Goal: Task Accomplishment & Management: Manage account settings

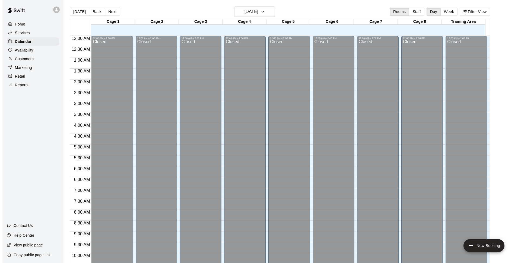
scroll to position [272, 0]
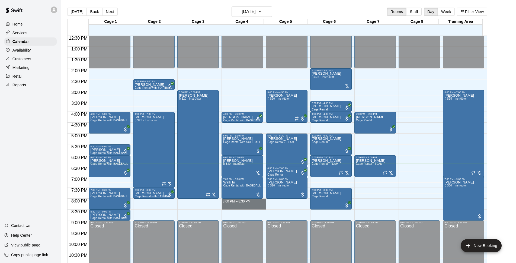
drag, startPoint x: 238, startPoint y: 200, endPoint x: 239, endPoint y: 207, distance: 7.2
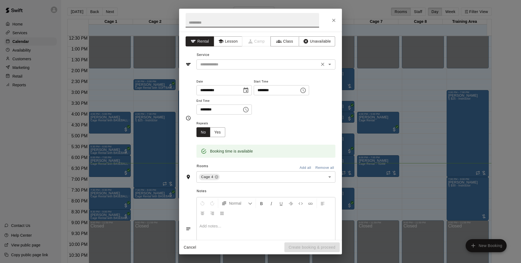
click at [239, 69] on div "**********" at bounding box center [260, 136] width 163 height 208
drag, startPoint x: 239, startPoint y: 69, endPoint x: 239, endPoint y: 64, distance: 5.2
click at [239, 64] on input "text" at bounding box center [258, 64] width 120 height 7
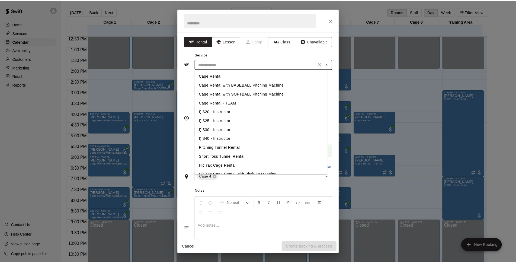
scroll to position [31, 0]
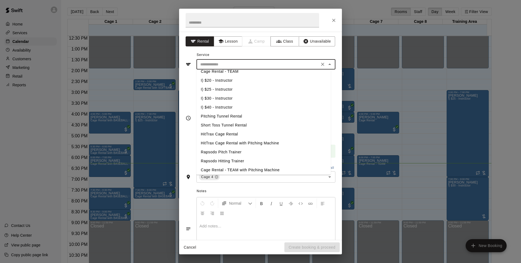
click at [270, 142] on li "HitTrax Cage Rental with Pitching Machine" at bounding box center [263, 143] width 134 height 9
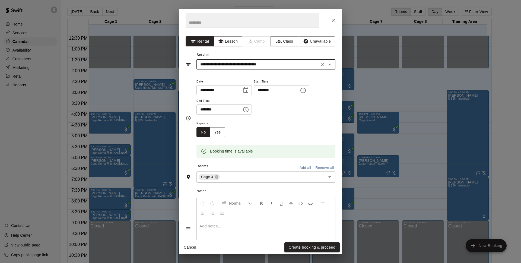
type input "**********"
click at [304, 247] on button "Create booking & proceed" at bounding box center [311, 247] width 55 height 10
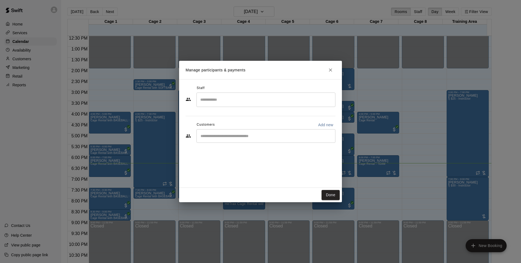
click at [231, 137] on input "Start typing to search customers..." at bounding box center [266, 135] width 134 height 5
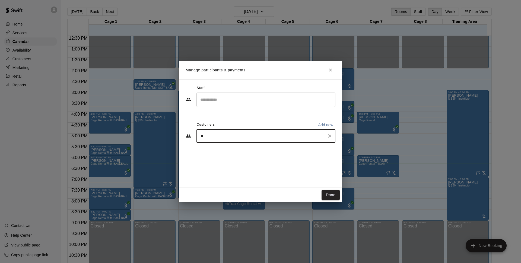
type input "*"
type input "****"
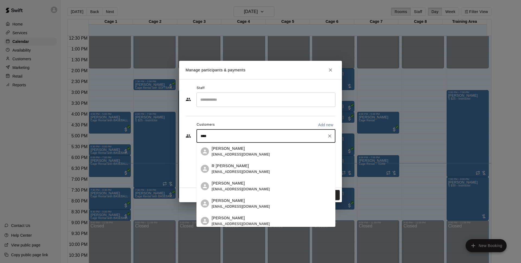
click at [242, 185] on div "[PERSON_NAME]" at bounding box center [241, 183] width 58 height 6
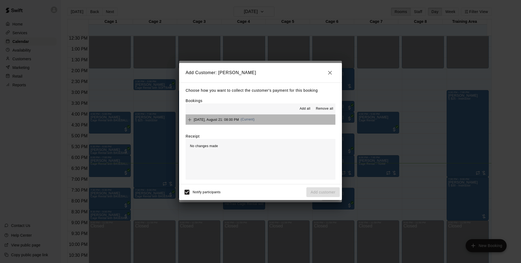
click at [288, 116] on button "[DATE], August 21: 08:00 PM (Current)" at bounding box center [261, 120] width 150 height 10
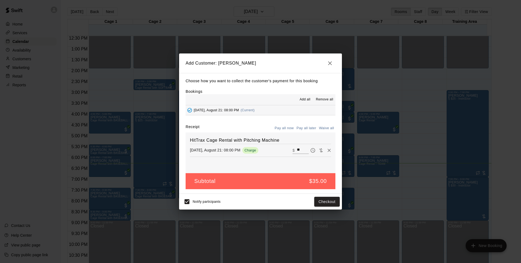
click at [304, 129] on button "Pay all later" at bounding box center [306, 128] width 23 height 8
click at [318, 199] on button "Add customer" at bounding box center [322, 202] width 33 height 10
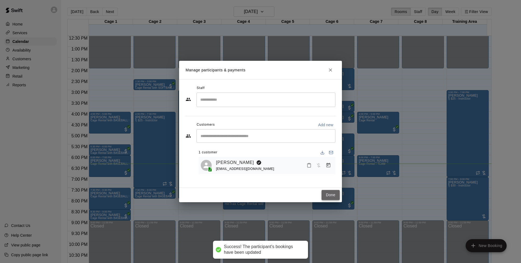
click at [322, 196] on button "Done" at bounding box center [331, 195] width 18 height 10
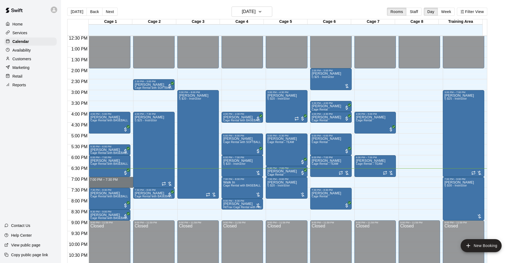
drag, startPoint x: 100, startPoint y: 178, endPoint x: 103, endPoint y: 187, distance: 9.3
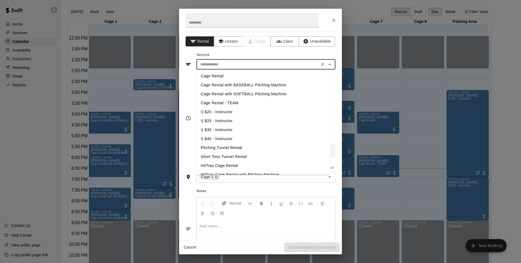
click at [267, 62] on input "text" at bounding box center [258, 64] width 120 height 7
click at [246, 84] on li "Cage Rental with BASEBALL Pitching Machine" at bounding box center [263, 85] width 134 height 9
type input "**********"
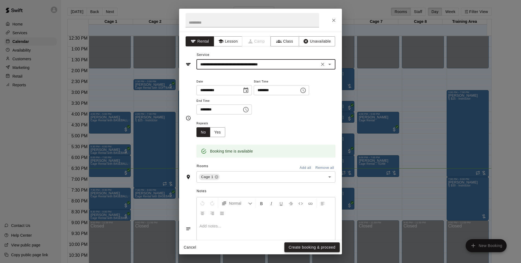
click at [313, 249] on button "Create booking & proceed" at bounding box center [311, 247] width 55 height 10
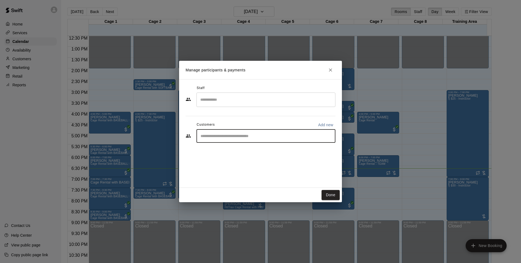
click at [234, 136] on input "Start typing to search customers..." at bounding box center [266, 135] width 134 height 5
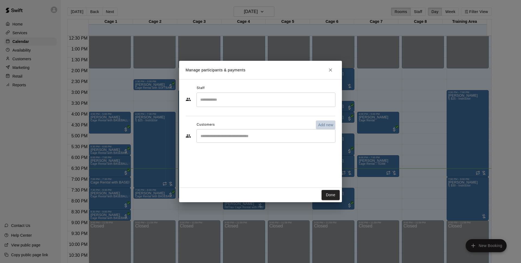
click at [330, 122] on p "Add new" at bounding box center [325, 124] width 15 height 5
select select "**"
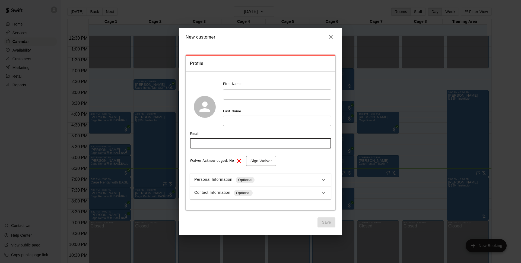
click at [228, 143] on input "text" at bounding box center [260, 143] width 141 height 10
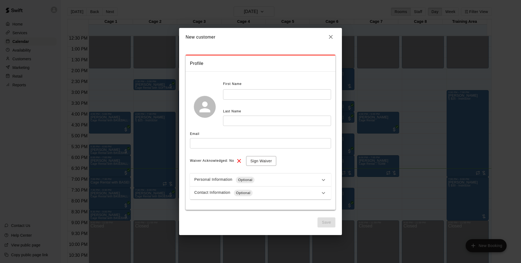
click at [265, 43] on h2 "New customer" at bounding box center [260, 37] width 163 height 18
click at [332, 39] on icon "button" at bounding box center [331, 37] width 7 height 7
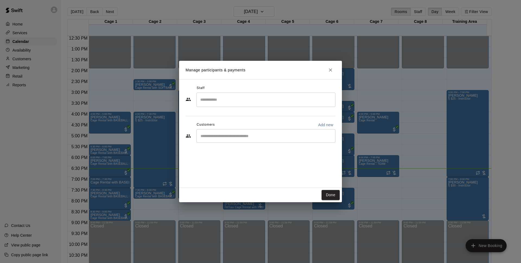
click at [261, 141] on div "​" at bounding box center [265, 136] width 139 height 14
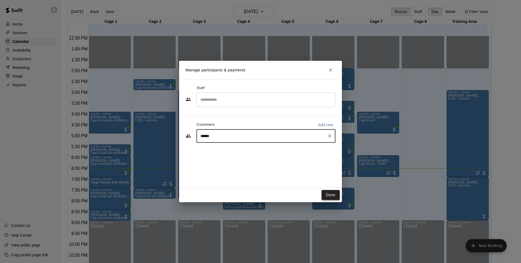
type input "*******"
click at [246, 155] on span "[EMAIL_ADDRESS][DOMAIN_NAME]" at bounding box center [241, 155] width 58 height 4
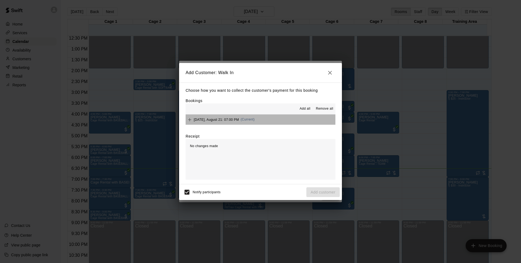
click at [291, 121] on button "[DATE], August 21: 07:00 PM (Current)" at bounding box center [261, 120] width 150 height 10
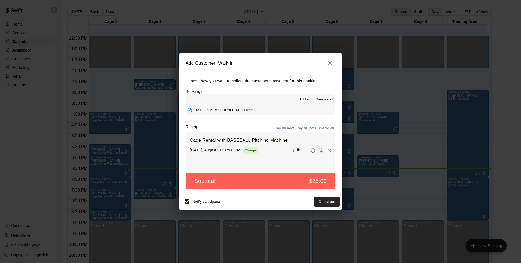
click at [304, 130] on button "Pay all later" at bounding box center [306, 128] width 23 height 8
click at [331, 205] on button "Add customer" at bounding box center [322, 202] width 33 height 10
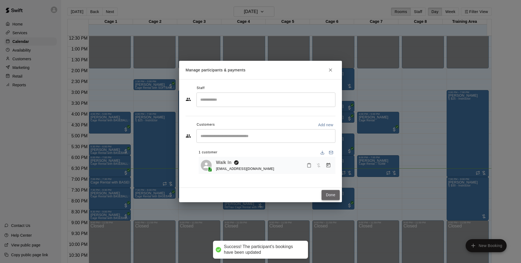
click at [327, 194] on button "Done" at bounding box center [331, 195] width 18 height 10
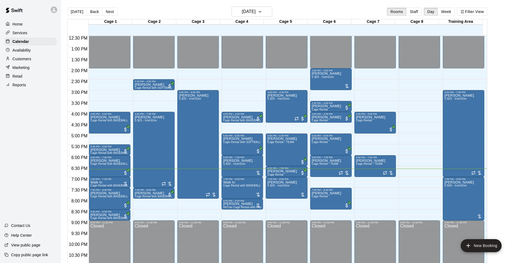
click at [215, 80] on div "12:00 AM – 2:00 PM Closed 3:00 PM – 8:00 PM [PERSON_NAME] I) $20 - Instructor 9…" at bounding box center [198, 24] width 42 height 521
click at [109, 180] on div "7:00 PM – 7:30 PM" at bounding box center [109, 179] width 38 height 3
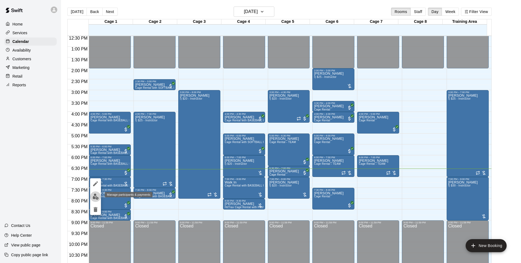
click at [94, 195] on img "edit" at bounding box center [96, 196] width 6 height 6
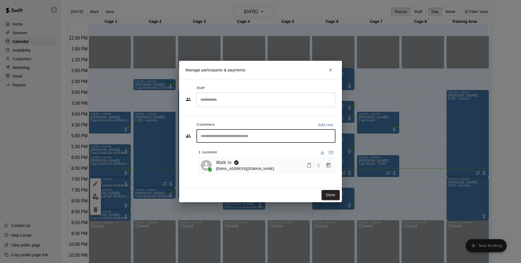
click at [240, 135] on input "Start typing to search customers..." at bounding box center [266, 135] width 134 height 5
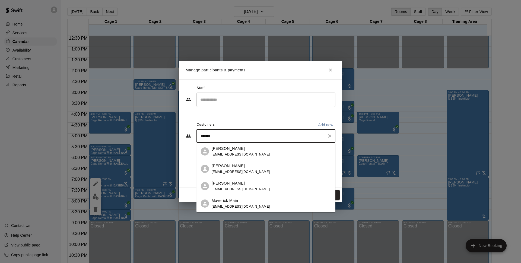
type input "********"
click at [262, 152] on div "[PERSON_NAME] [EMAIL_ADDRESS][DOMAIN_NAME]" at bounding box center [271, 152] width 119 height 12
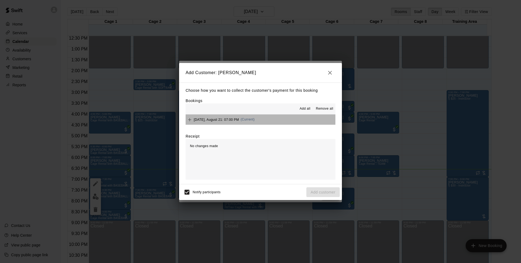
click at [286, 118] on button "[DATE], August 21: 07:00 PM (Current)" at bounding box center [261, 120] width 150 height 10
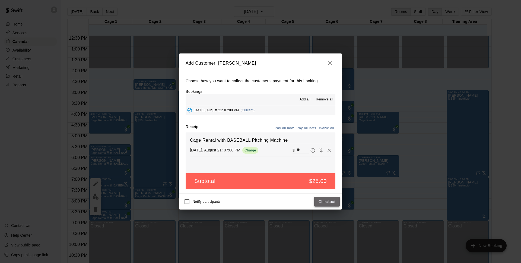
click at [326, 200] on button "Checkout" at bounding box center [327, 202] width 26 height 10
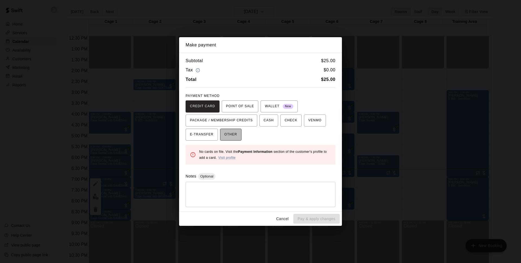
click at [241, 137] on button "OTHER" at bounding box center [230, 135] width 21 height 12
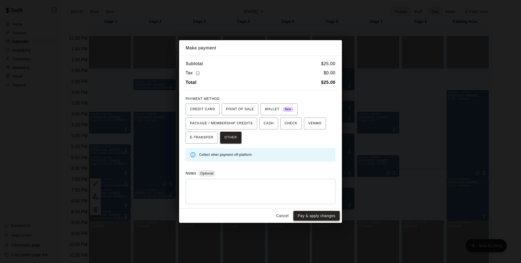
click at [317, 215] on button "Pay & apply changes" at bounding box center [316, 216] width 46 height 10
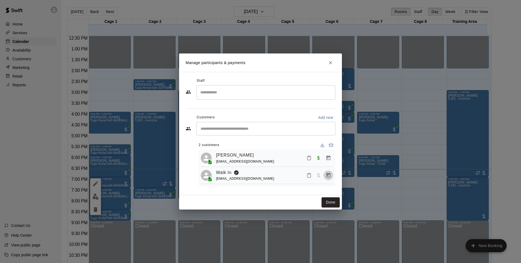
click at [328, 173] on icon "Manage bookings & payment" at bounding box center [328, 175] width 5 height 5
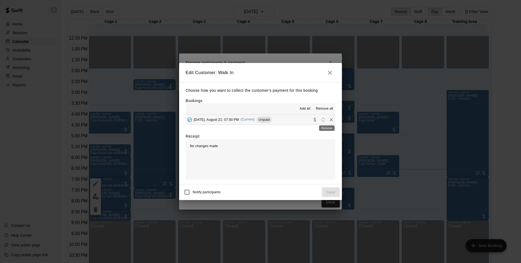
click at [329, 119] on icon "Remove" at bounding box center [331, 119] width 5 height 5
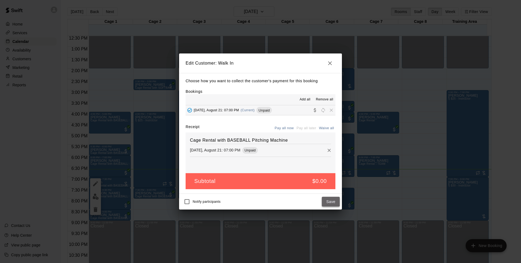
click at [327, 200] on button "Save" at bounding box center [331, 202] width 18 height 10
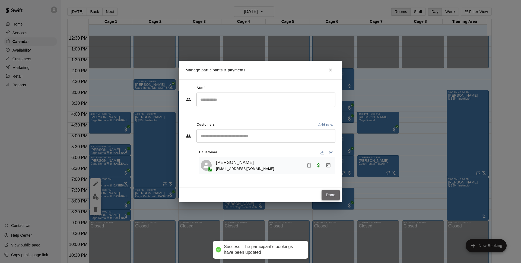
click at [329, 191] on button "Done" at bounding box center [331, 195] width 18 height 10
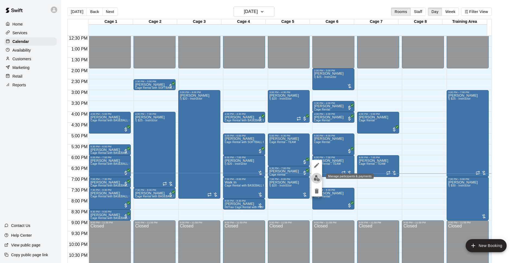
click at [319, 176] on img "edit" at bounding box center [317, 178] width 6 height 6
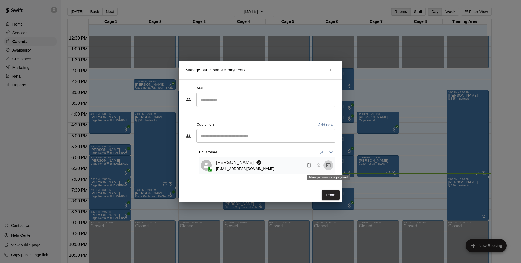
click at [328, 165] on icon "Manage bookings & payment" at bounding box center [328, 165] width 4 height 5
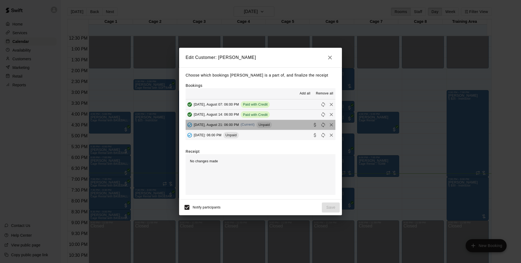
click at [290, 127] on button "[DATE], August 21: 06:00 PM (Current) Unpaid" at bounding box center [261, 125] width 150 height 10
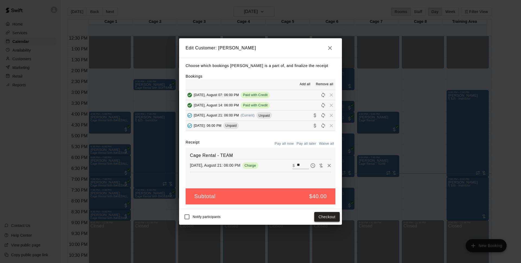
click at [321, 217] on button "Checkout" at bounding box center [327, 217] width 26 height 10
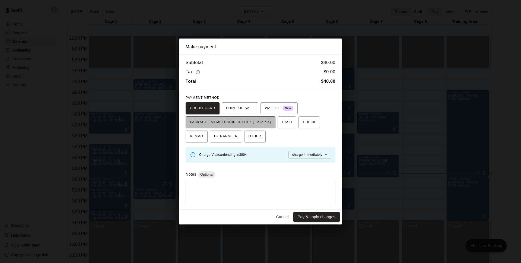
click at [248, 122] on span "PACKAGE / MEMBERSHIP CREDITS (1 eligible)" at bounding box center [230, 122] width 81 height 9
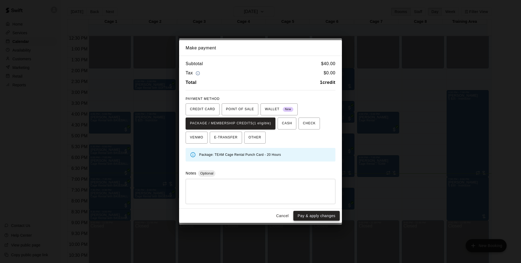
click at [308, 212] on button "Pay & apply changes" at bounding box center [316, 216] width 46 height 10
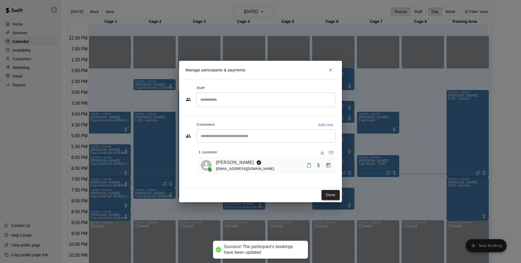
click at [329, 192] on button "Done" at bounding box center [331, 195] width 18 height 10
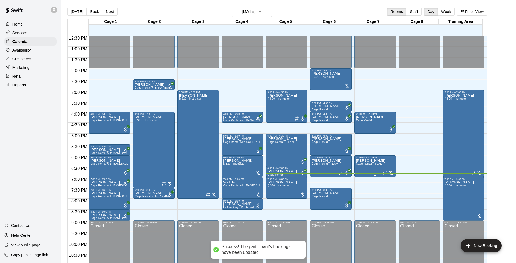
click at [376, 165] on span "Cage Rental - TEAM" at bounding box center [369, 163] width 27 height 3
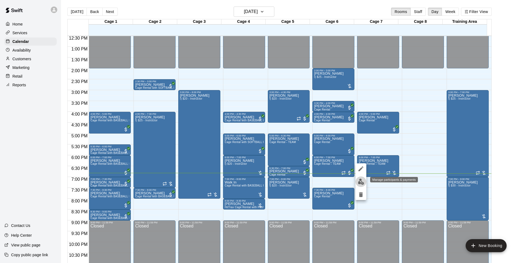
click at [362, 183] on img "edit" at bounding box center [361, 182] width 6 height 6
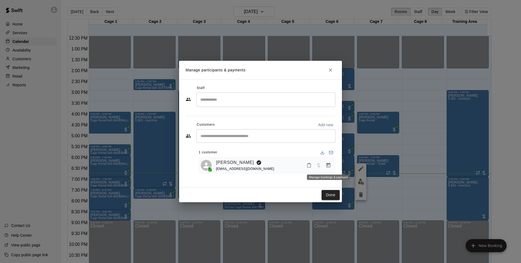
click at [327, 164] on icon "Manage bookings & payment" at bounding box center [328, 165] width 4 height 5
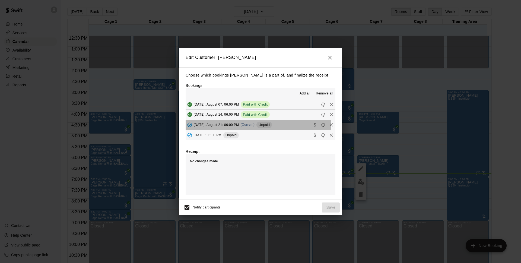
click at [239, 126] on span "[DATE], August 21: 06:00 PM" at bounding box center [216, 125] width 45 height 4
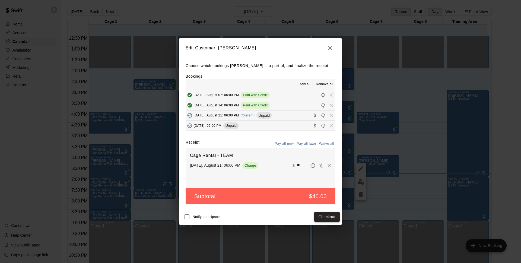
click at [330, 212] on button "Checkout" at bounding box center [327, 217] width 26 height 10
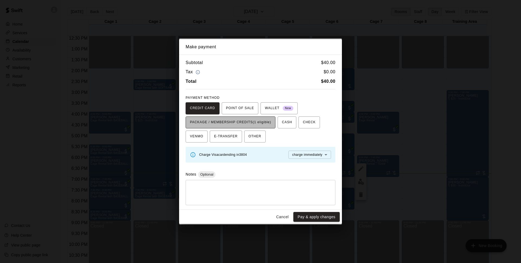
click at [248, 122] on span "PACKAGE / MEMBERSHIP CREDITS (1 eligible)" at bounding box center [230, 122] width 81 height 9
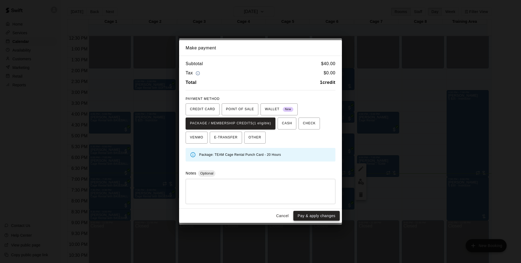
click at [312, 216] on button "Pay & apply changes" at bounding box center [316, 216] width 46 height 10
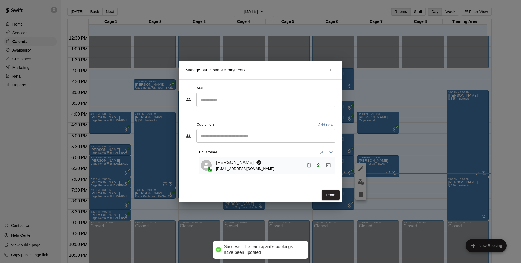
click at [332, 186] on div "Staff ​ Customers Add new ​ 1 customer [PERSON_NAME] [PERSON_NAME][EMAIL_ADDRES…" at bounding box center [260, 133] width 163 height 109
click at [329, 195] on button "Done" at bounding box center [331, 195] width 18 height 10
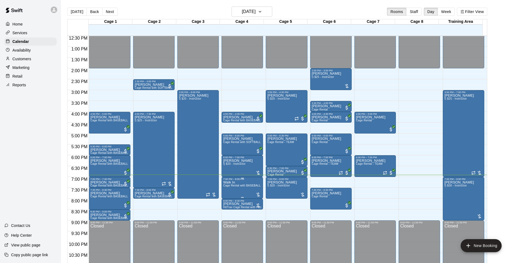
click at [234, 180] on div "7:00 PM – 8:00 PM" at bounding box center [242, 179] width 38 height 3
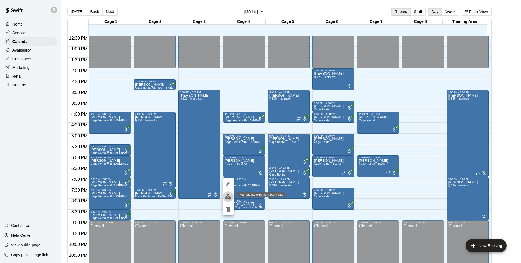
click at [230, 196] on img "edit" at bounding box center [228, 196] width 6 height 6
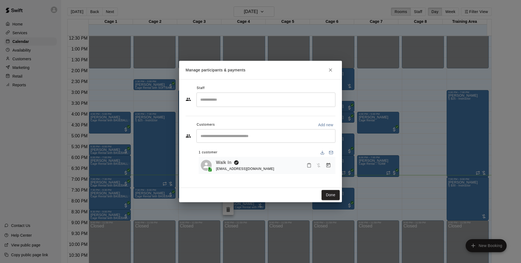
click at [331, 70] on icon "Close" at bounding box center [330, 69] width 5 height 5
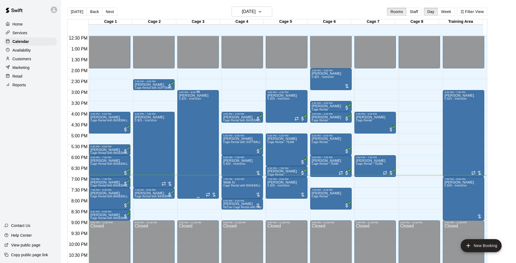
click at [205, 140] on div "[PERSON_NAME] I) $20 - Instructor" at bounding box center [198, 225] width 38 height 263
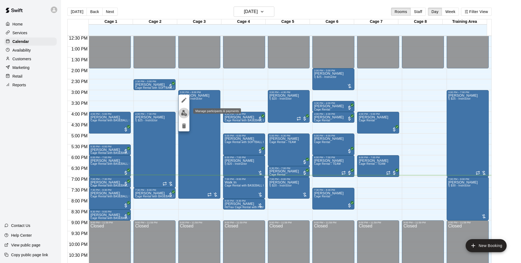
click at [186, 112] on img "edit" at bounding box center [184, 113] width 6 height 6
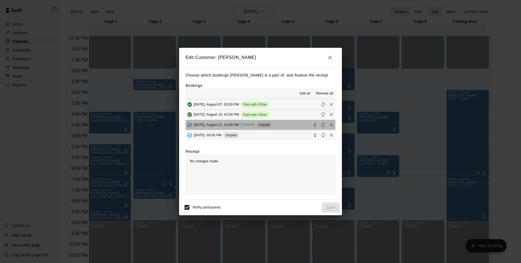
click at [291, 127] on button "[DATE], August 21: 03:00 PM (Current) Unpaid" at bounding box center [261, 125] width 150 height 10
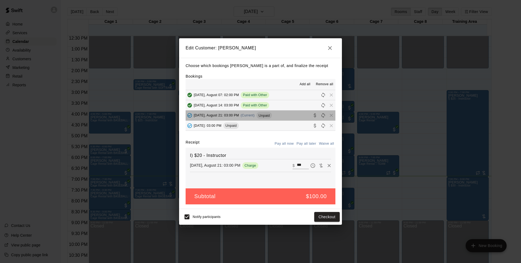
click at [288, 119] on button "[DATE], August 21: 03:00 PM (Current) Unpaid" at bounding box center [261, 115] width 150 height 10
click at [322, 219] on button "Checkout" at bounding box center [327, 217] width 26 height 10
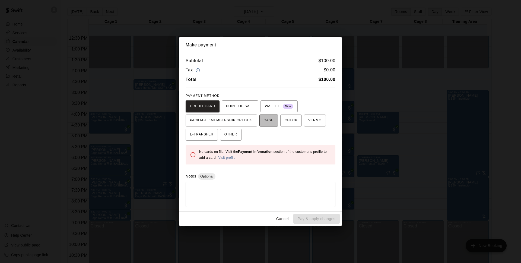
click at [276, 123] on button "CASH" at bounding box center [268, 121] width 19 height 12
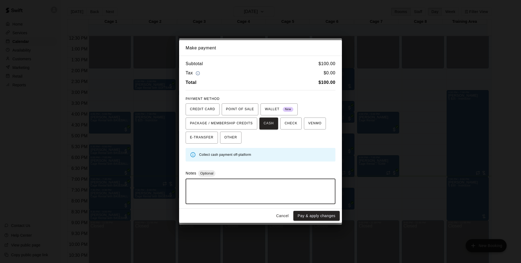
click at [236, 193] on textarea at bounding box center [260, 191] width 142 height 16
type textarea "**********"
click at [318, 216] on button "Pay & apply changes" at bounding box center [316, 216] width 46 height 10
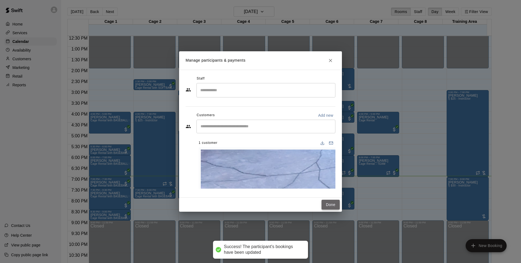
click at [323, 200] on button "Done" at bounding box center [331, 205] width 18 height 10
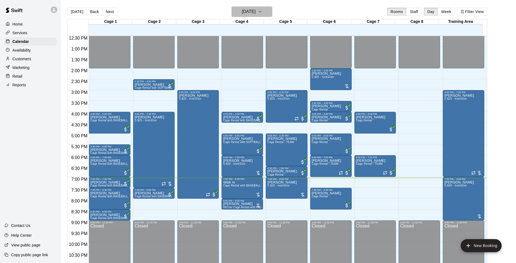
click at [242, 12] on h6 "[DATE]" at bounding box center [249, 12] width 14 height 8
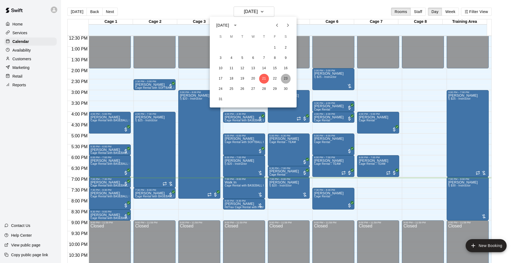
click at [285, 79] on button "23" at bounding box center [286, 79] width 10 height 10
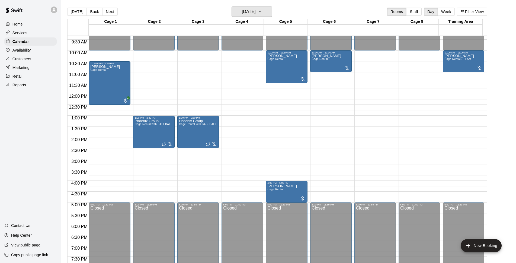
scroll to position [167, 0]
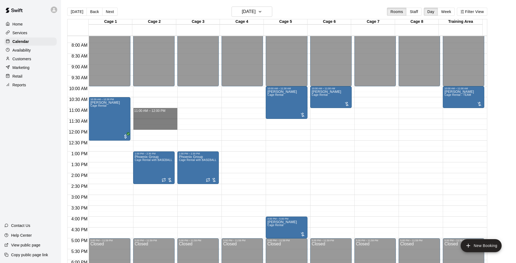
drag, startPoint x: 147, startPoint y: 109, endPoint x: 150, endPoint y: 128, distance: 18.6
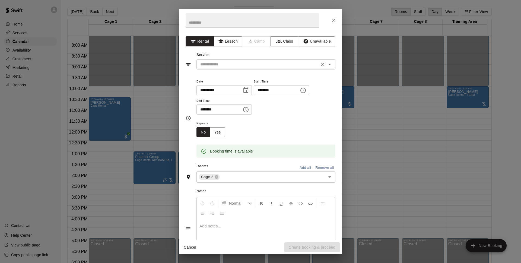
click at [241, 67] on input "text" at bounding box center [258, 64] width 120 height 7
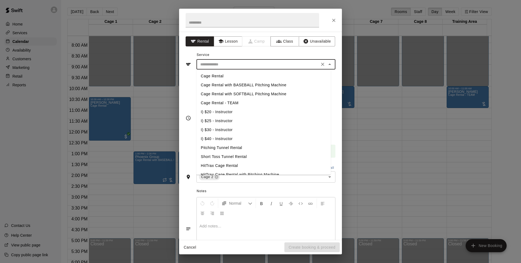
click at [223, 77] on li "Cage Rental" at bounding box center [263, 76] width 134 height 9
type input "**********"
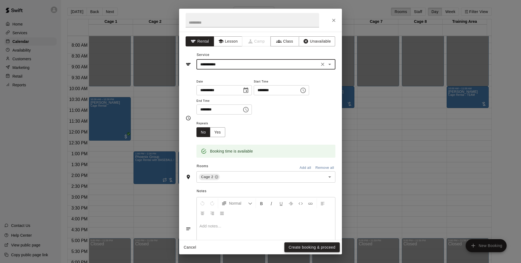
click at [301, 245] on button "Create booking & proceed" at bounding box center [311, 247] width 55 height 10
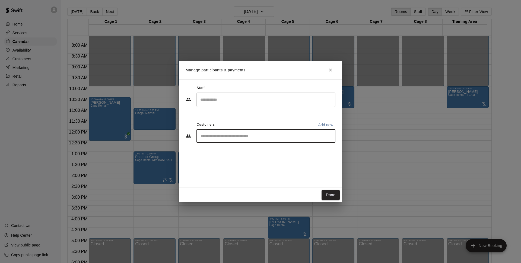
click at [232, 137] on input "Start typing to search customers..." at bounding box center [266, 135] width 134 height 5
type input "*"
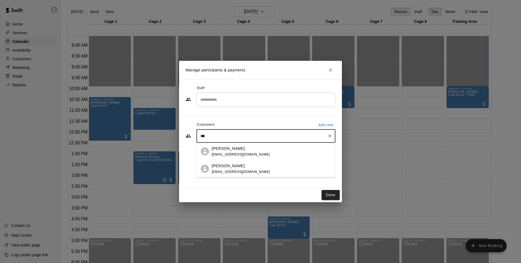
type input "****"
click at [232, 150] on p "[PERSON_NAME]" at bounding box center [228, 149] width 33 height 6
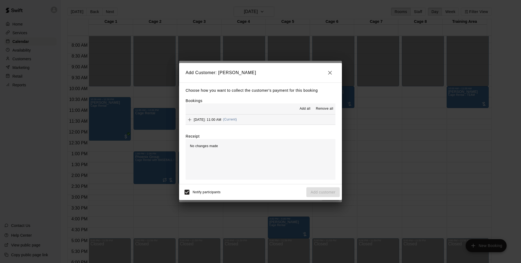
click at [265, 119] on button "[DATE]: 11:00 AM (Current)" at bounding box center [261, 120] width 150 height 10
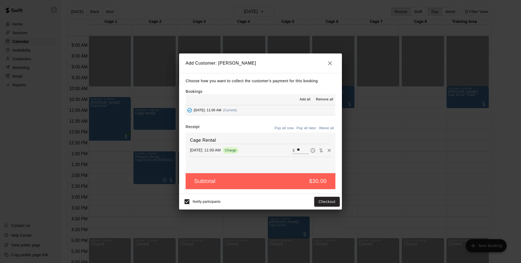
click at [307, 127] on button "Pay all later" at bounding box center [306, 128] width 23 height 8
click at [322, 202] on button "Add customer" at bounding box center [322, 202] width 33 height 10
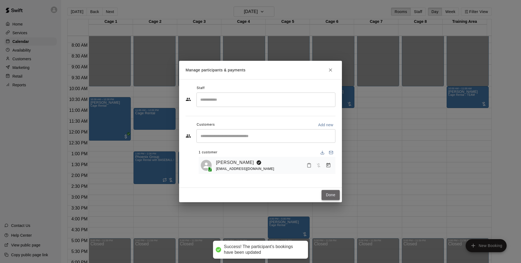
click at [332, 195] on button "Done" at bounding box center [331, 195] width 18 height 10
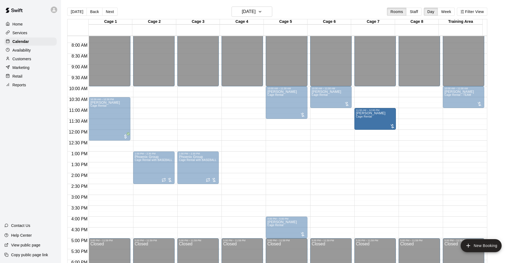
drag, startPoint x: 155, startPoint y: 114, endPoint x: 370, endPoint y: 118, distance: 215.0
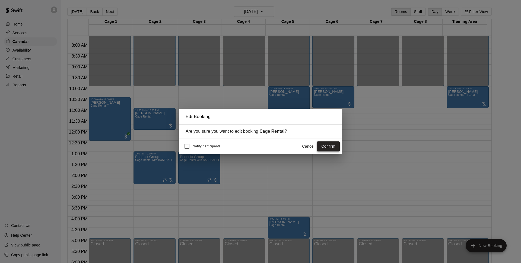
click at [337, 147] on button "Confirm" at bounding box center [328, 146] width 23 height 10
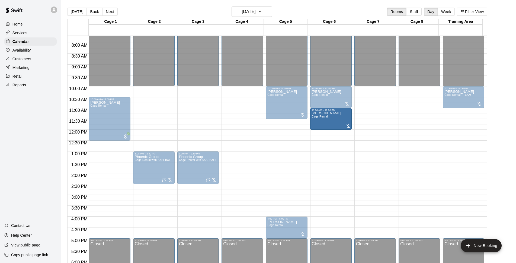
drag, startPoint x: 367, startPoint y: 123, endPoint x: 335, endPoint y: 123, distance: 32.3
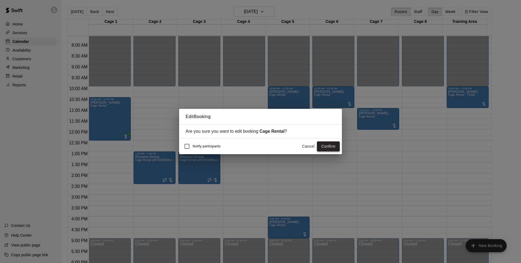
click at [332, 148] on button "Confirm" at bounding box center [328, 146] width 23 height 10
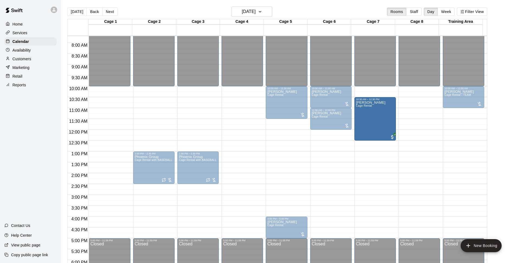
drag, startPoint x: 119, startPoint y: 113, endPoint x: 376, endPoint y: 118, distance: 257.0
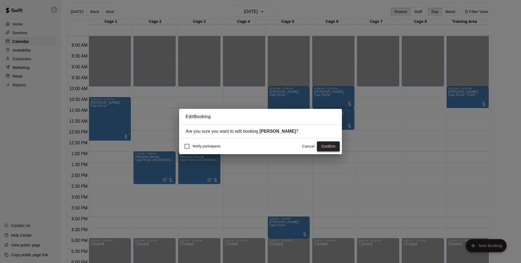
click at [332, 144] on button "Confirm" at bounding box center [328, 146] width 23 height 10
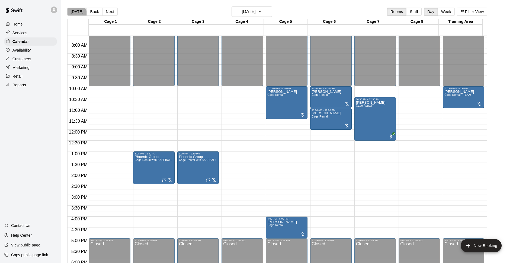
click at [75, 14] on button "[DATE]" at bounding box center [77, 12] width 20 height 8
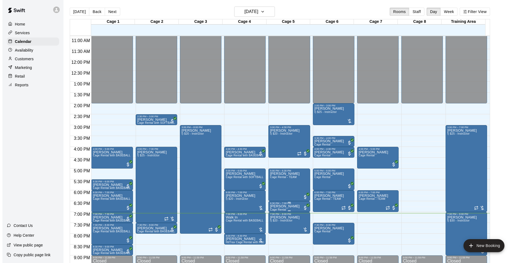
scroll to position [272, 0]
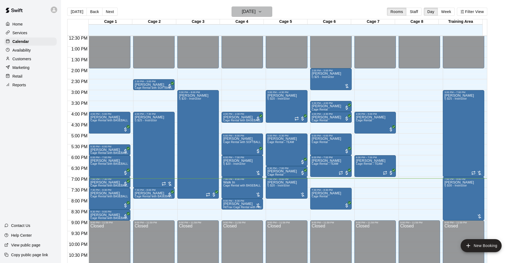
click at [256, 10] on h6 "[DATE]" at bounding box center [249, 12] width 14 height 8
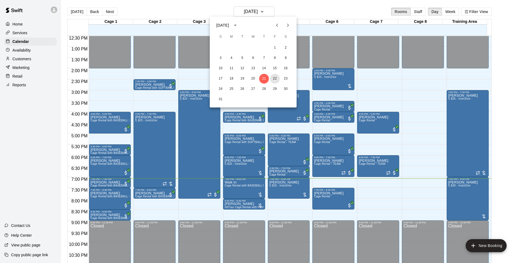
click at [276, 77] on button "22" at bounding box center [275, 79] width 10 height 10
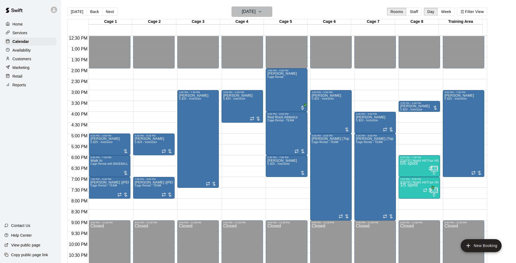
click at [262, 10] on icon "button" at bounding box center [260, 11] width 4 height 7
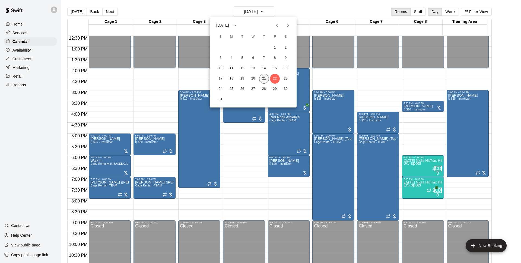
click at [265, 76] on button "21" at bounding box center [264, 79] width 10 height 10
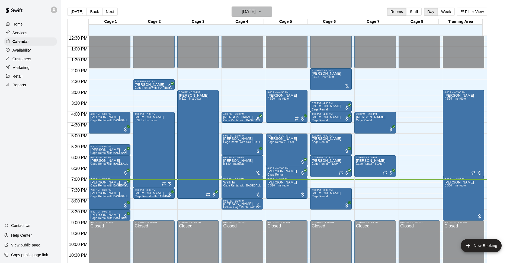
click at [256, 10] on h6 "[DATE]" at bounding box center [249, 12] width 14 height 8
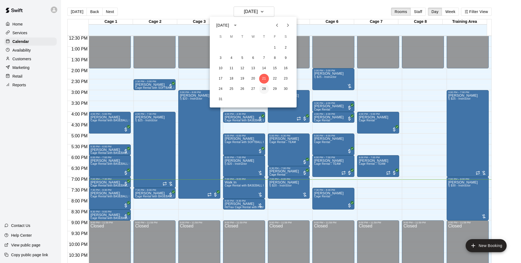
click at [267, 88] on button "28" at bounding box center [264, 89] width 10 height 10
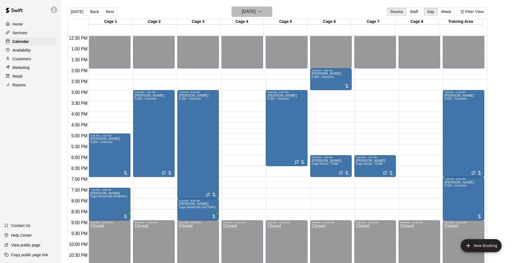
click at [253, 12] on h6 "[DATE]" at bounding box center [249, 12] width 14 height 8
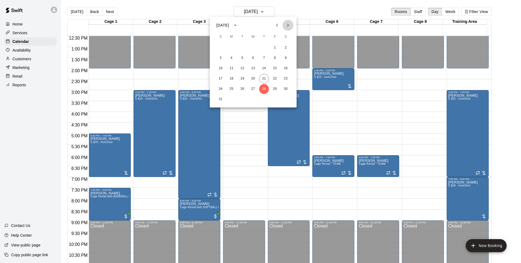
click at [293, 27] on button "Next month" at bounding box center [288, 25] width 11 height 11
click at [265, 48] on button "4" at bounding box center [264, 48] width 10 height 10
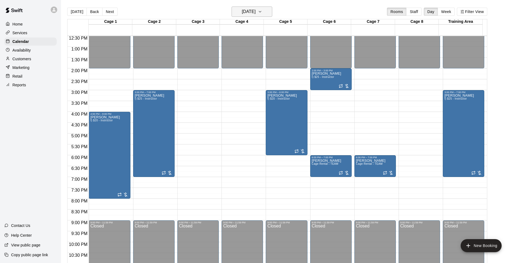
click at [266, 15] on button "[DATE]" at bounding box center [252, 12] width 41 height 10
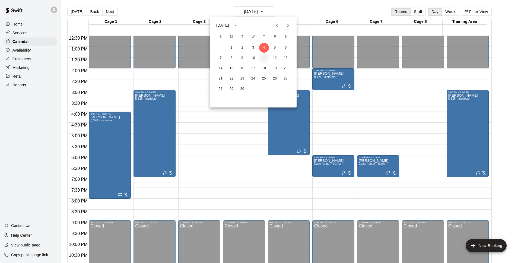
click at [264, 60] on button "11" at bounding box center [264, 58] width 10 height 10
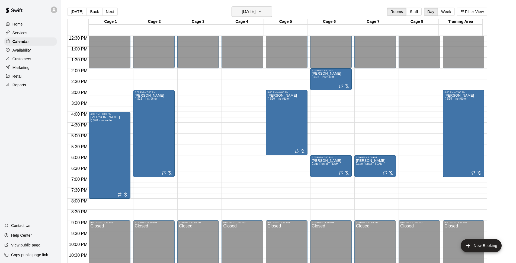
click at [256, 12] on h6 "[DATE]" at bounding box center [249, 12] width 14 height 8
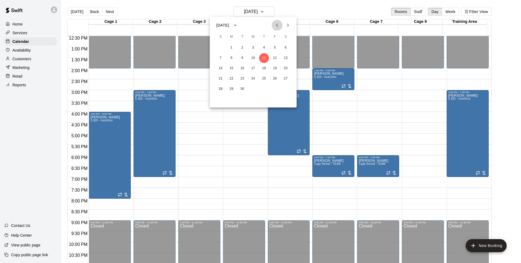
click at [282, 25] on button "Previous month" at bounding box center [277, 25] width 11 height 11
click at [269, 77] on div "17 18 19 20 21 22 23" at bounding box center [253, 79] width 87 height 10
click at [268, 78] on button "21" at bounding box center [264, 79] width 10 height 10
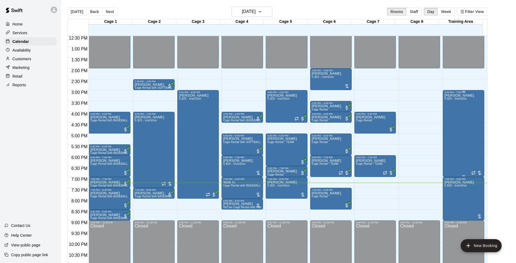
click at [471, 133] on div "[PERSON_NAME] I) $25 - Instructor" at bounding box center [464, 225] width 38 height 263
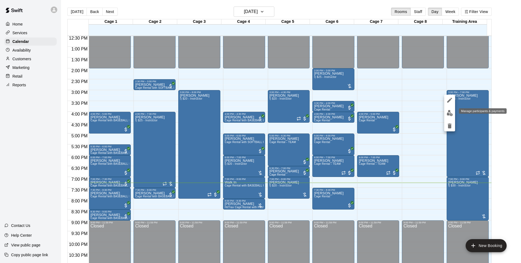
click at [450, 112] on img "edit" at bounding box center [450, 113] width 6 height 6
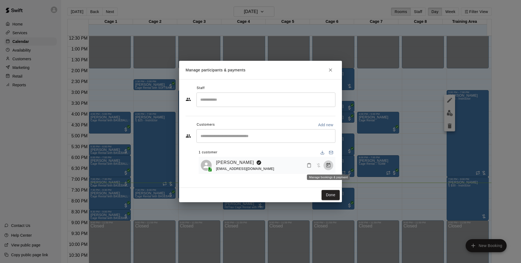
click at [329, 168] on icon "Manage bookings & payment" at bounding box center [328, 165] width 5 height 5
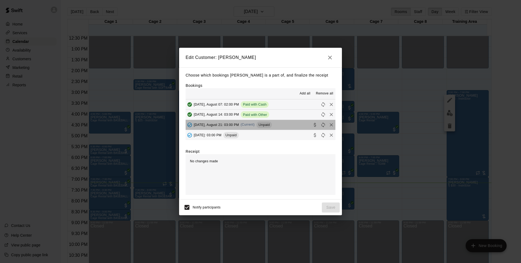
click at [286, 124] on button "[DATE], August 21: 03:00 PM (Current) Unpaid" at bounding box center [261, 125] width 150 height 10
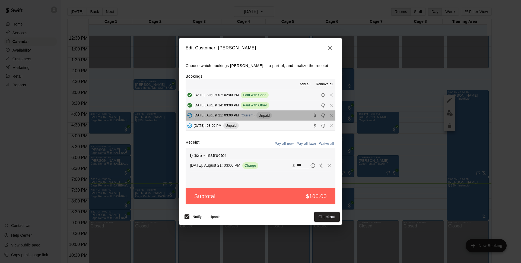
click at [285, 118] on button "[DATE], August 21: 03:00 PM (Current) Unpaid" at bounding box center [261, 115] width 150 height 10
click at [338, 216] on button "Checkout" at bounding box center [327, 217] width 26 height 10
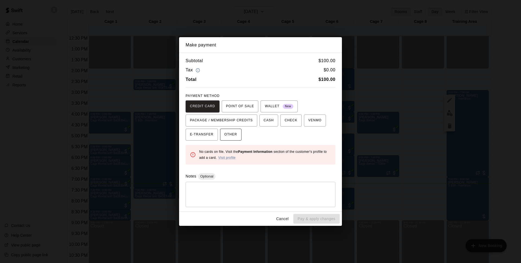
click at [231, 133] on span "OTHER" at bounding box center [230, 134] width 13 height 9
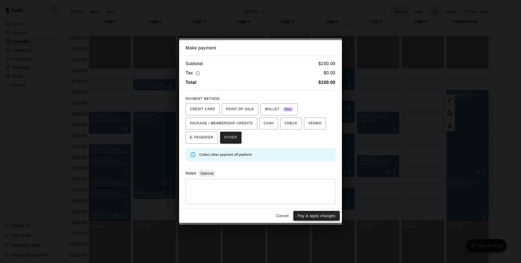
click at [319, 217] on button "Pay & apply changes" at bounding box center [316, 216] width 46 height 10
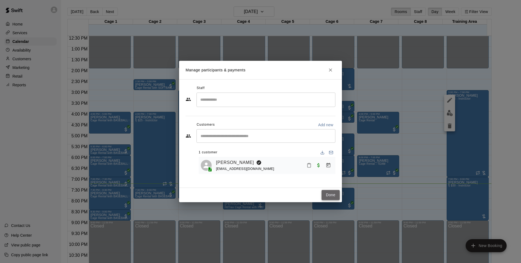
click at [331, 193] on button "Done" at bounding box center [331, 195] width 18 height 10
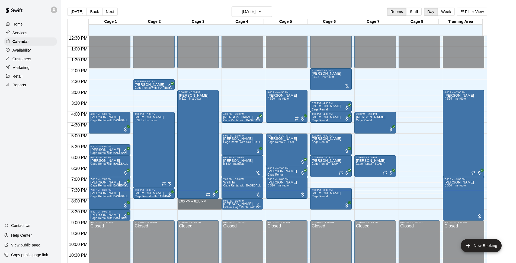
drag, startPoint x: 196, startPoint y: 200, endPoint x: 197, endPoint y: 207, distance: 7.4
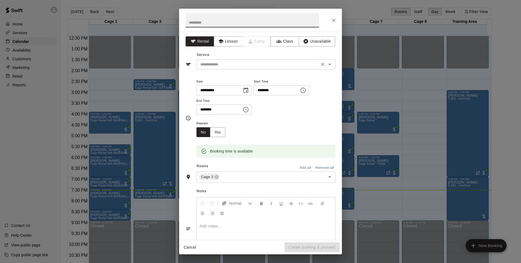
click at [268, 62] on input "text" at bounding box center [258, 64] width 120 height 7
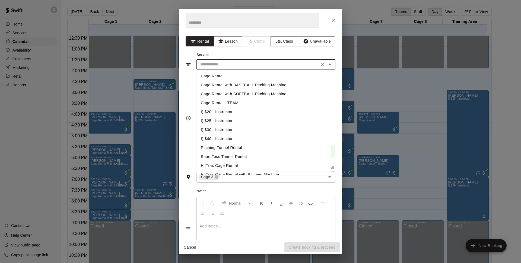
click at [244, 84] on li "Cage Rental with BASEBALL Pitching Machine" at bounding box center [263, 85] width 134 height 9
type input "**********"
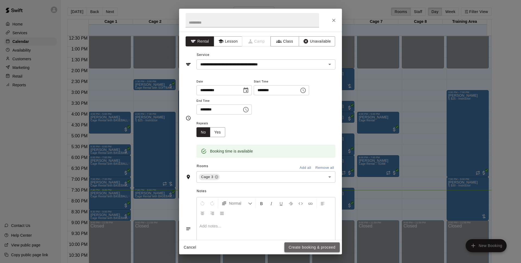
click at [299, 248] on button "Create booking & proceed" at bounding box center [311, 247] width 55 height 10
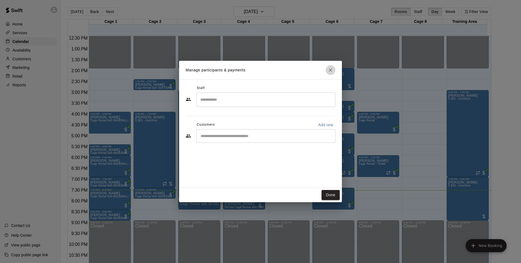
click at [332, 68] on icon "Close" at bounding box center [330, 69] width 5 height 5
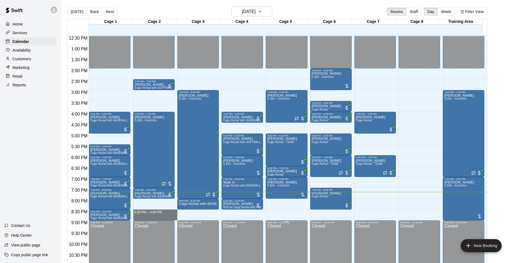
drag, startPoint x: 157, startPoint y: 211, endPoint x: 302, endPoint y: 232, distance: 147.0
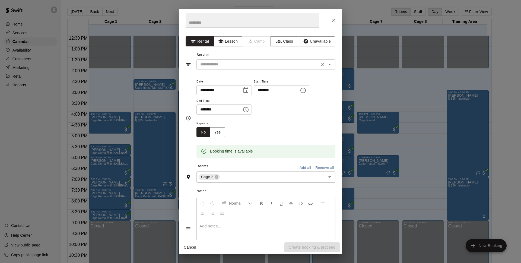
click at [234, 64] on input "text" at bounding box center [258, 64] width 120 height 7
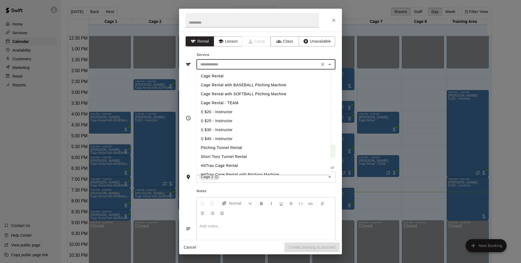
click at [243, 87] on li "Cage Rental with BASEBALL Pitching Machine" at bounding box center [263, 85] width 134 height 9
type input "**********"
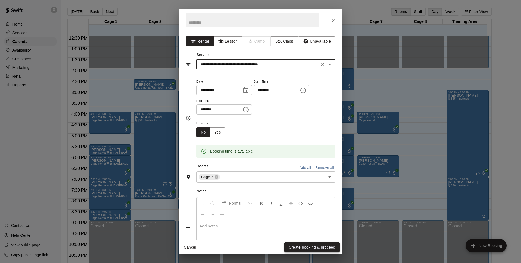
click at [315, 247] on button "Create booking & proceed" at bounding box center [311, 247] width 55 height 10
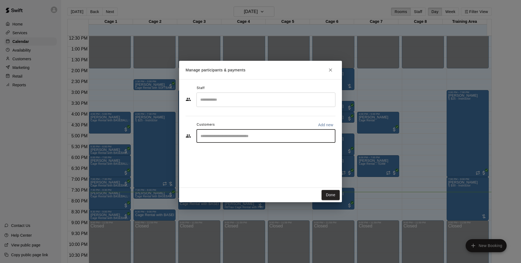
click at [239, 136] on input "Start typing to search customers..." at bounding box center [266, 135] width 134 height 5
type input "***"
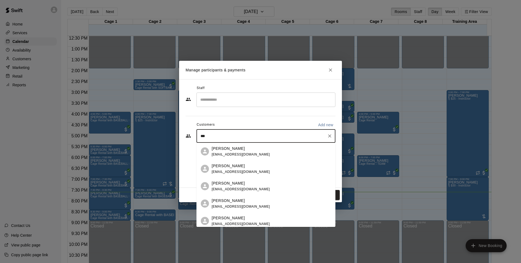
click at [252, 149] on div "[PERSON_NAME] [EMAIL_ADDRESS][DOMAIN_NAME]" at bounding box center [271, 152] width 119 height 12
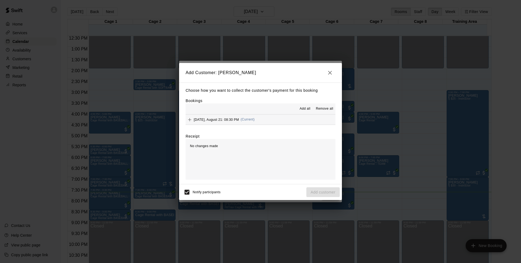
click at [266, 114] on div "Add all Remove all" at bounding box center [261, 108] width 150 height 11
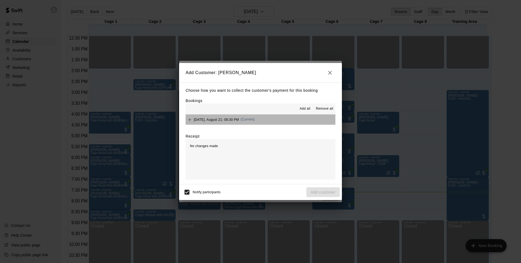
click at [266, 116] on button "[DATE], August 21: 08:30 PM (Current)" at bounding box center [261, 120] width 150 height 10
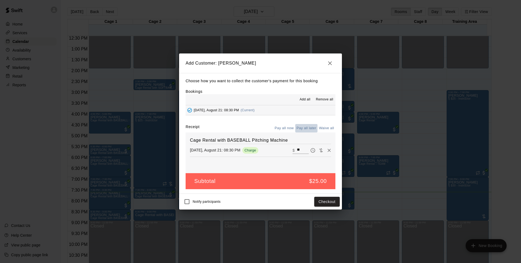
click at [313, 127] on button "Pay all later" at bounding box center [306, 128] width 23 height 8
click at [338, 200] on button "Add customer" at bounding box center [322, 202] width 33 height 10
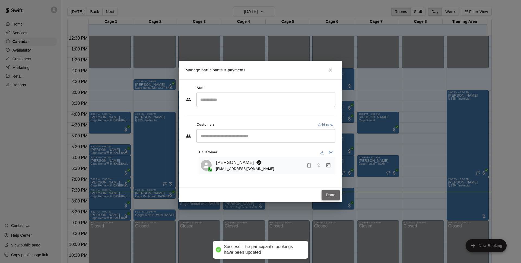
click at [332, 196] on button "Done" at bounding box center [331, 195] width 18 height 10
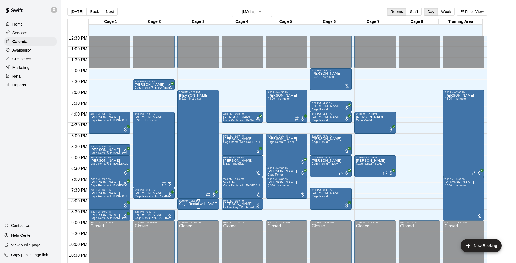
click at [187, 208] on div at bounding box center [198, 208] width 38 height 1
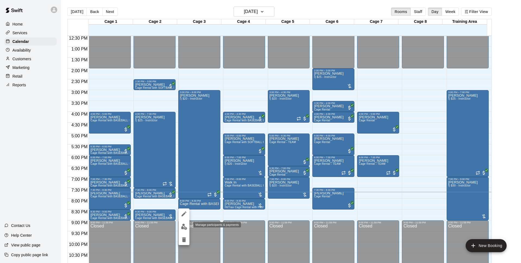
click at [183, 224] on img "edit" at bounding box center [184, 227] width 6 height 6
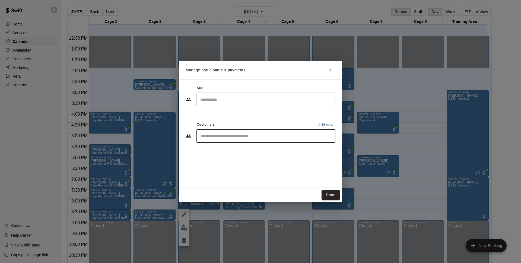
click at [268, 138] on input "Start typing to search customers..." at bounding box center [266, 135] width 134 height 5
type input "*******"
click at [258, 151] on div "Walk In [EMAIL_ADDRESS][DOMAIN_NAME]" at bounding box center [271, 152] width 119 height 12
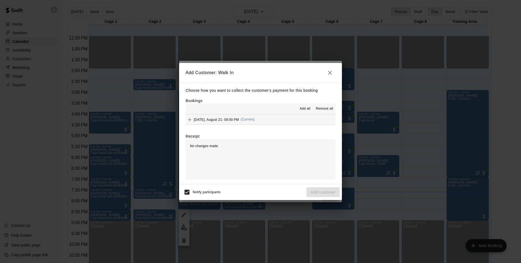
click at [274, 121] on button "[DATE], August 21: 08:00 PM (Current)" at bounding box center [261, 120] width 150 height 10
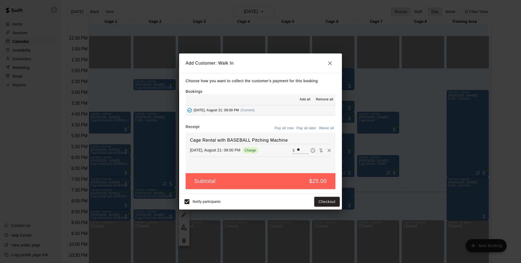
click at [307, 128] on button "Pay all later" at bounding box center [306, 128] width 23 height 8
click at [278, 128] on button "Pay all now" at bounding box center [284, 128] width 22 height 8
click at [327, 202] on button "Checkout" at bounding box center [327, 202] width 26 height 10
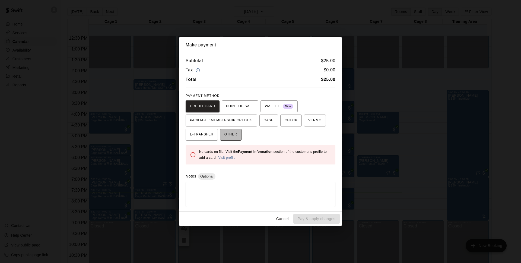
click at [230, 133] on span "OTHER" at bounding box center [230, 134] width 13 height 9
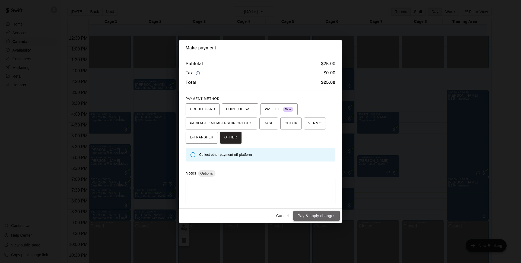
click at [309, 217] on button "Pay & apply changes" at bounding box center [316, 216] width 46 height 10
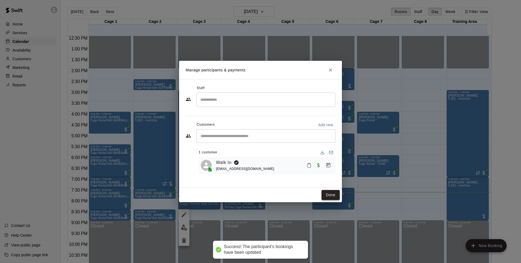
click at [326, 193] on button "Done" at bounding box center [331, 195] width 18 height 10
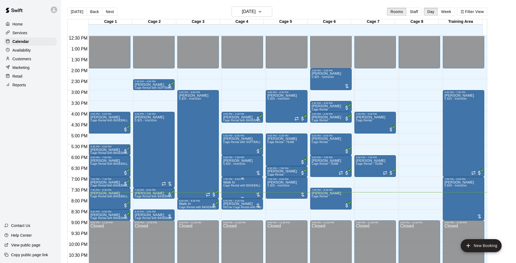
click at [238, 186] on span "Cage Rental with BASEBALL Pitching Machine" at bounding box center [253, 185] width 61 height 3
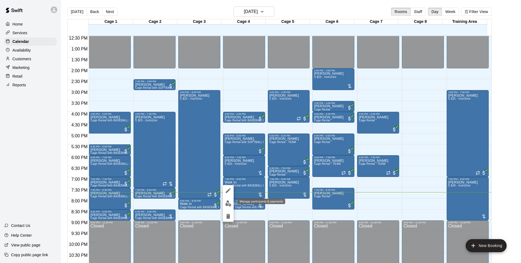
click at [231, 202] on img "edit" at bounding box center [228, 203] width 6 height 6
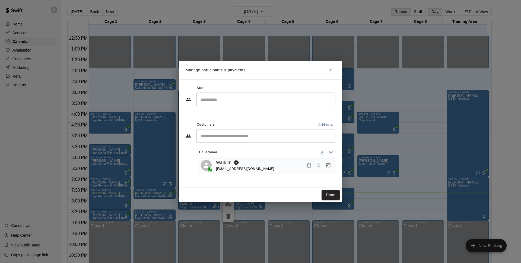
click at [243, 133] on input "Start typing to search customers..." at bounding box center [266, 135] width 134 height 5
click at [332, 164] on button "Manage bookings & payment" at bounding box center [328, 165] width 10 height 10
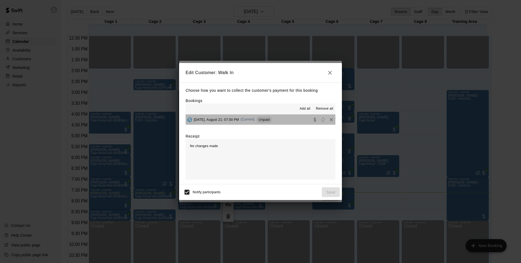
click at [286, 122] on button "[DATE], August 21: 07:00 PM (Current) Unpaid" at bounding box center [261, 120] width 150 height 10
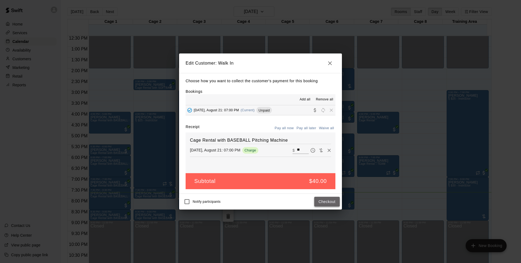
click at [329, 204] on button "Checkout" at bounding box center [327, 202] width 26 height 10
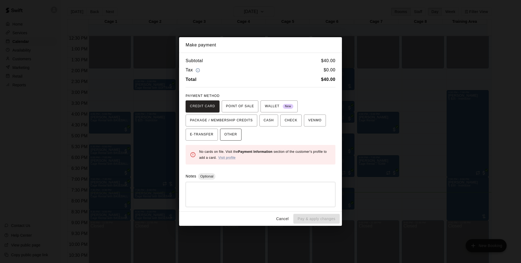
click at [235, 137] on span "OTHER" at bounding box center [230, 134] width 13 height 9
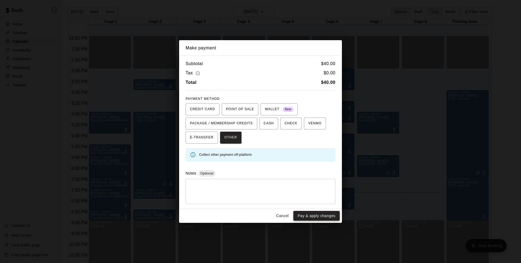
click at [312, 214] on button "Pay & apply changes" at bounding box center [316, 216] width 46 height 10
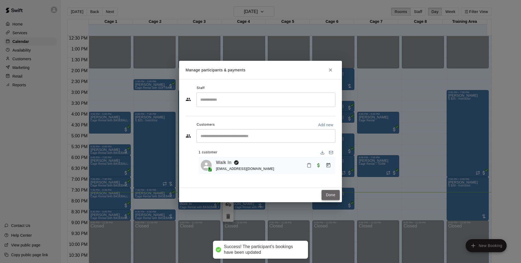
click at [333, 194] on button "Done" at bounding box center [331, 195] width 18 height 10
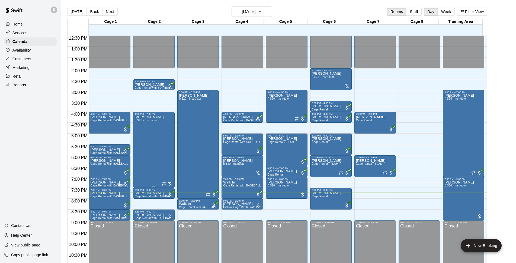
click at [153, 150] on div "[PERSON_NAME] I) $25 - Instructor" at bounding box center [150, 246] width 30 height 263
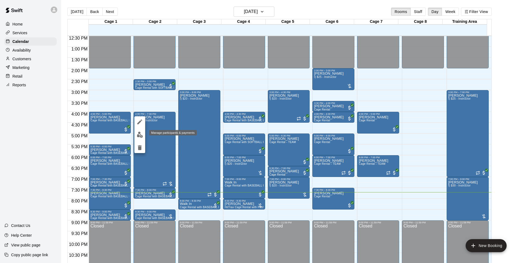
click at [140, 133] on img "edit" at bounding box center [140, 135] width 6 height 6
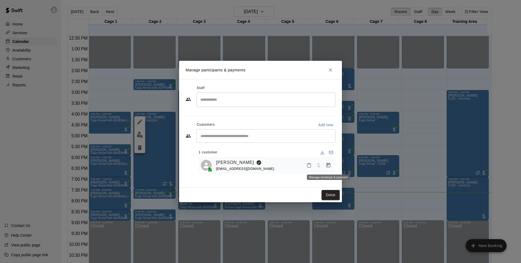
click at [329, 164] on icon "Manage bookings & payment" at bounding box center [328, 165] width 5 height 5
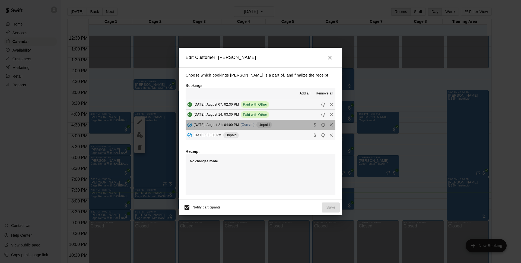
click at [281, 127] on button "[DATE], August 21: 04:00 PM (Current) Unpaid" at bounding box center [261, 125] width 150 height 10
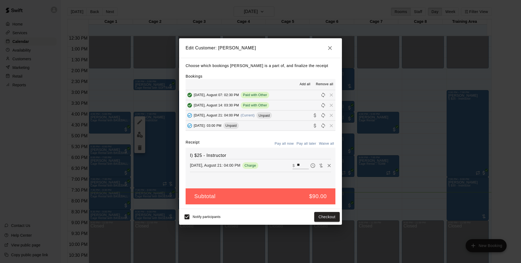
click at [331, 48] on icon "button" at bounding box center [330, 48] width 7 height 7
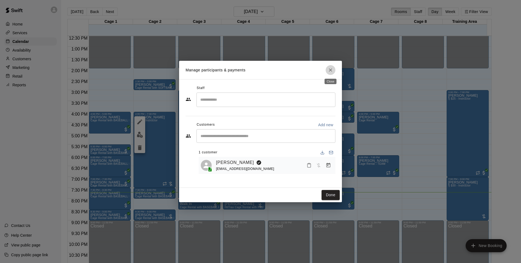
click at [329, 70] on icon "Close" at bounding box center [330, 69] width 5 height 5
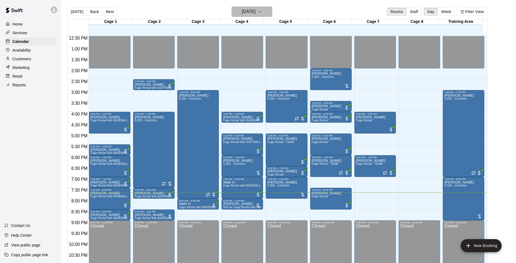
click at [242, 13] on h6 "[DATE]" at bounding box center [249, 12] width 14 height 8
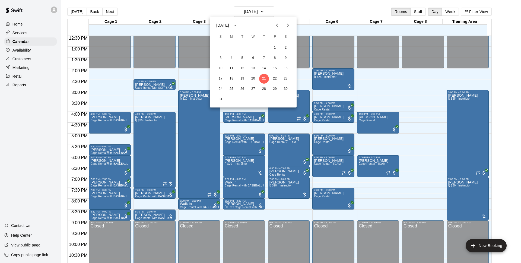
click at [404, 106] on div at bounding box center [260, 131] width 521 height 263
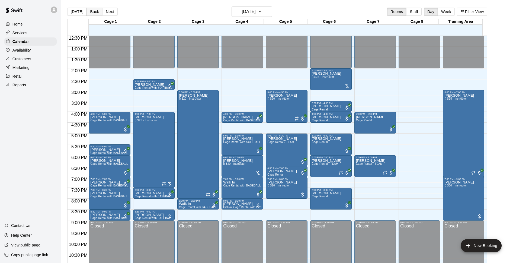
click at [96, 14] on button "Back" at bounding box center [95, 12] width 16 height 8
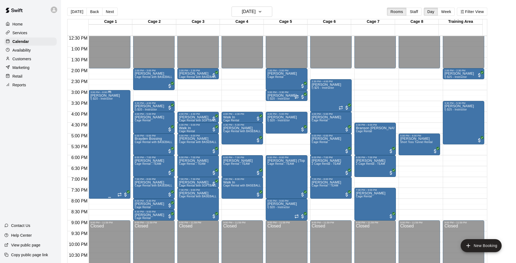
click at [109, 138] on div "[PERSON_NAME] I) $20 - Instructor" at bounding box center [105, 225] width 30 height 263
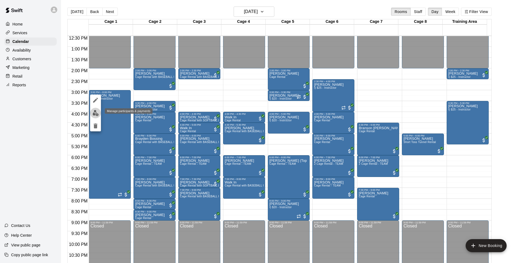
click at [93, 112] on img "edit" at bounding box center [96, 113] width 6 height 6
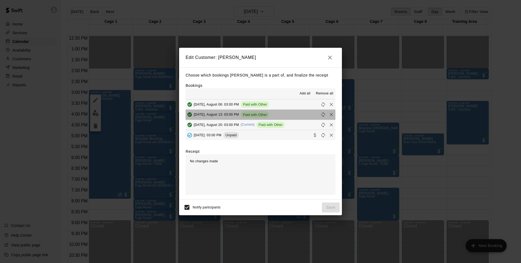
click at [286, 118] on button "[DATE], August 13: 03:00 PM Paid with Other" at bounding box center [261, 115] width 150 height 10
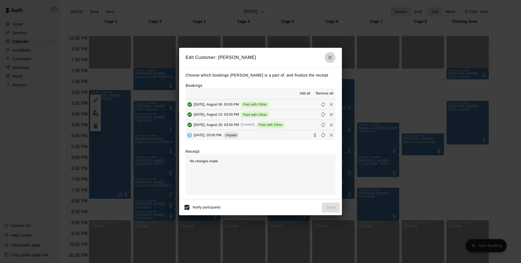
click at [326, 57] on button "button" at bounding box center [330, 57] width 11 height 11
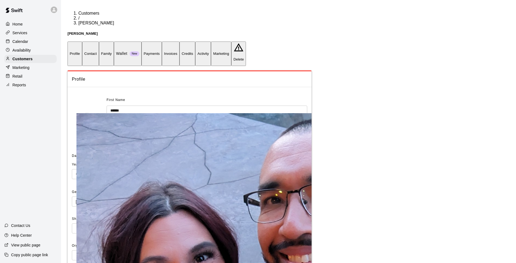
click at [162, 42] on button "Payments" at bounding box center [152, 54] width 20 height 24
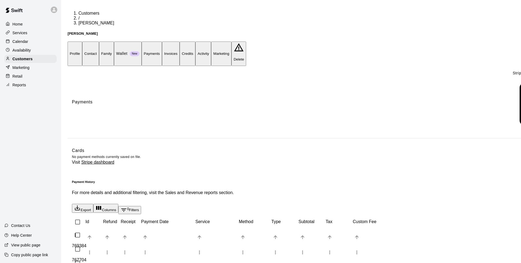
click at [180, 42] on button "Invoices" at bounding box center [171, 54] width 18 height 24
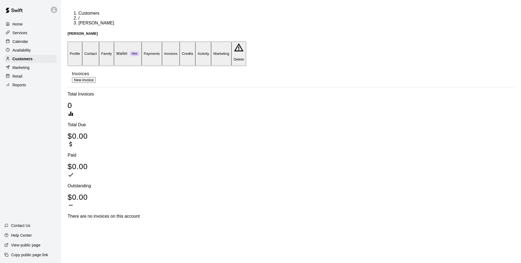
click at [195, 42] on button "Credits" at bounding box center [188, 54] width 16 height 24
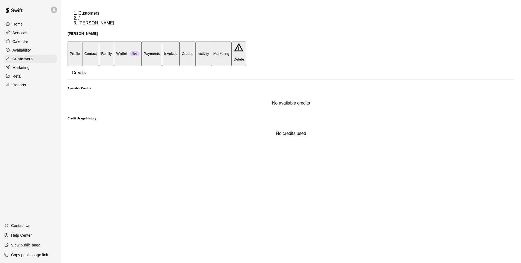
click at [162, 42] on button "Payments" at bounding box center [152, 54] width 20 height 24
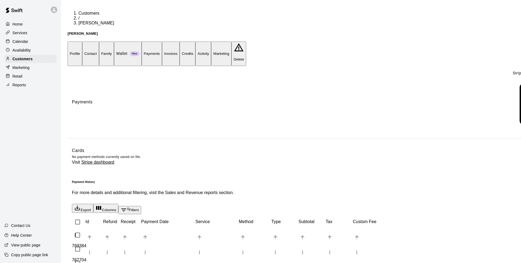
click at [43, 39] on div "Calendar" at bounding box center [30, 41] width 52 height 8
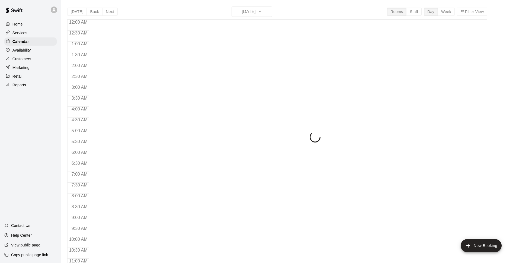
scroll to position [272, 0]
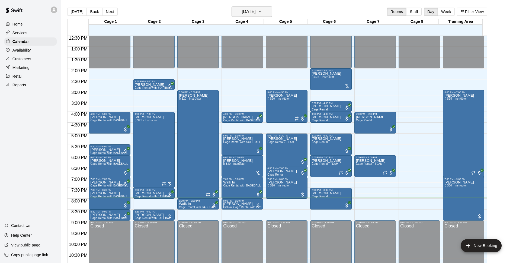
click at [253, 14] on h6 "[DATE]" at bounding box center [249, 12] width 14 height 8
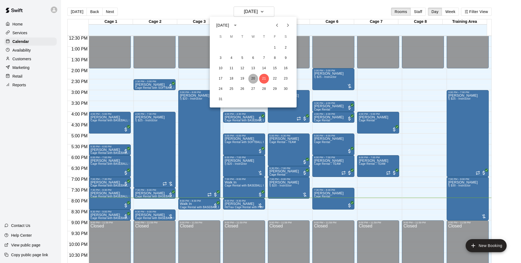
click at [257, 76] on button "20" at bounding box center [253, 79] width 10 height 10
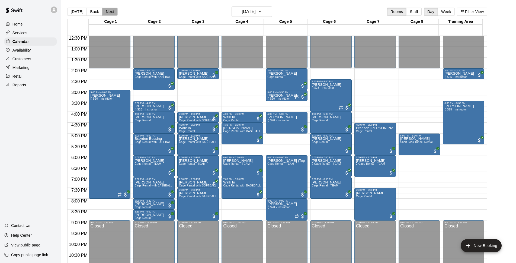
click at [112, 11] on button "Next" at bounding box center [109, 12] width 15 height 8
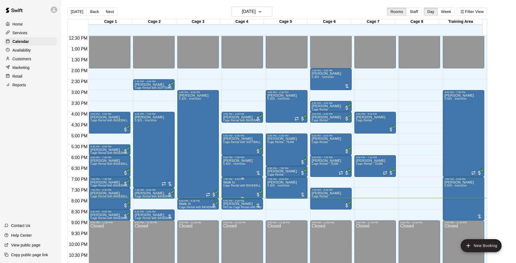
scroll to position [288, 0]
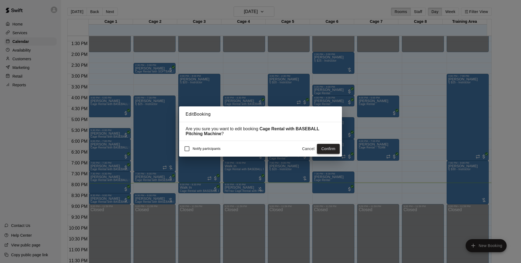
click at [339, 148] on button "Confirm" at bounding box center [328, 149] width 23 height 10
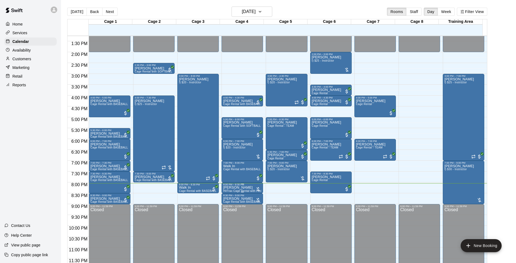
click at [240, 188] on p "[PERSON_NAME]" at bounding box center [242, 188] width 38 height 0
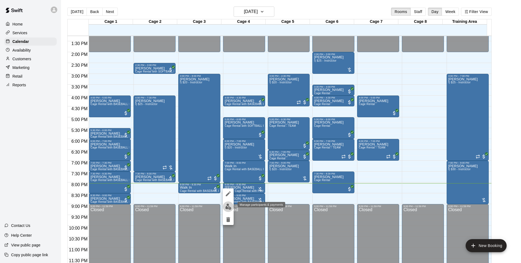
click at [229, 208] on img "edit" at bounding box center [228, 207] width 6 height 6
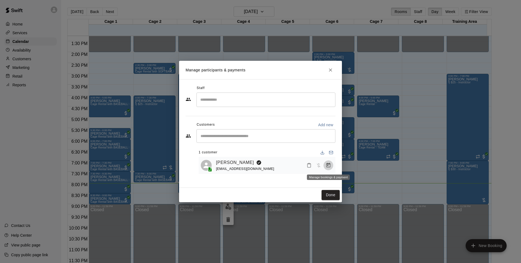
click at [327, 167] on icon "Manage bookings & payment" at bounding box center [328, 165] width 4 height 5
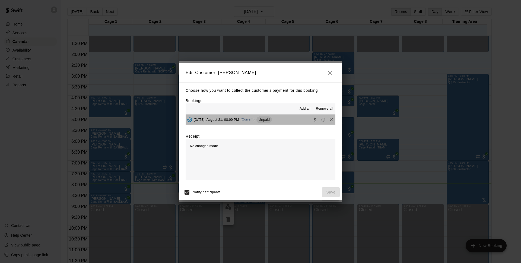
click at [296, 119] on button "[DATE], August 21: 08:00 PM (Current) Unpaid" at bounding box center [261, 120] width 150 height 10
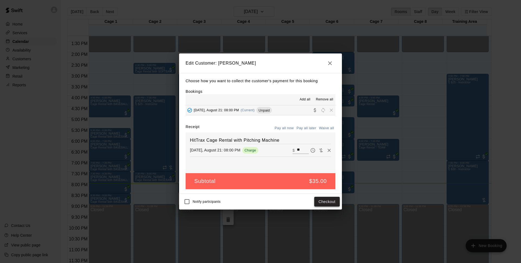
click at [332, 201] on button "Checkout" at bounding box center [327, 202] width 26 height 10
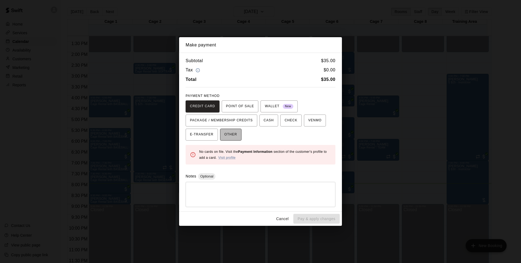
click at [233, 138] on span "OTHER" at bounding box center [230, 134] width 13 height 9
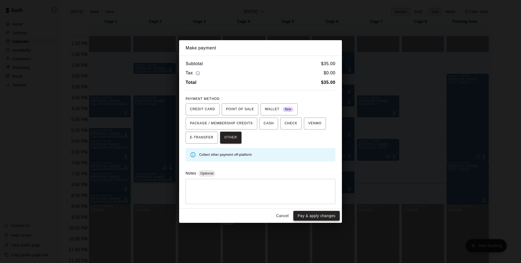
click at [315, 217] on button "Pay & apply changes" at bounding box center [316, 216] width 46 height 10
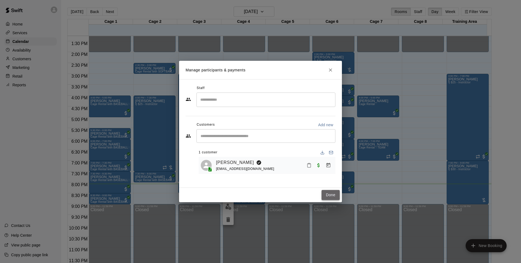
click at [326, 199] on button "Done" at bounding box center [331, 195] width 18 height 10
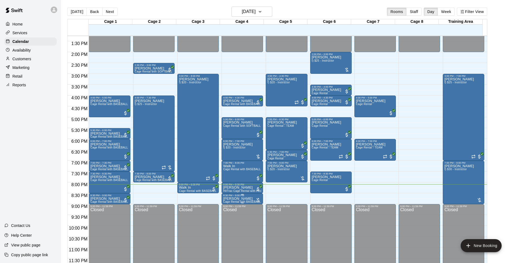
click at [241, 199] on p "[PERSON_NAME]" at bounding box center [242, 199] width 38 height 0
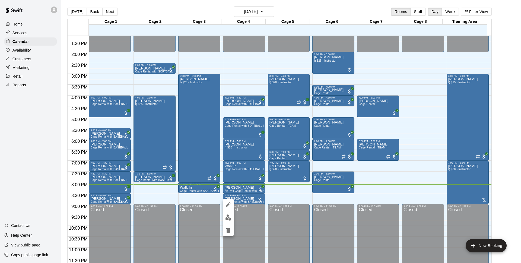
click at [278, 195] on div at bounding box center [260, 131] width 521 height 263
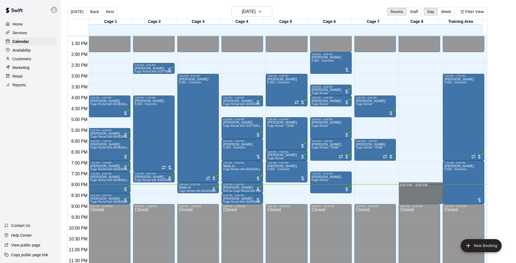
drag, startPoint x: 410, startPoint y: 184, endPoint x: 410, endPoint y: 199, distance: 15.2
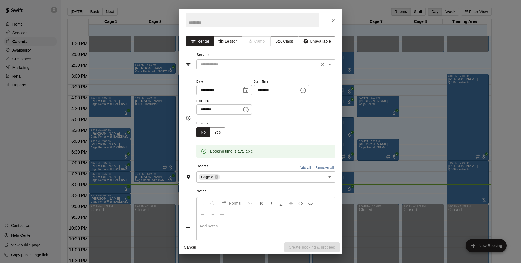
click at [250, 68] on div "​" at bounding box center [265, 64] width 139 height 10
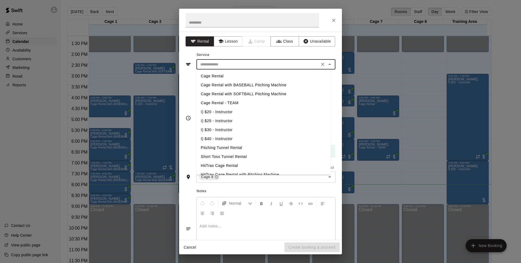
click at [249, 78] on li "Cage Rental" at bounding box center [263, 76] width 134 height 9
type input "**********"
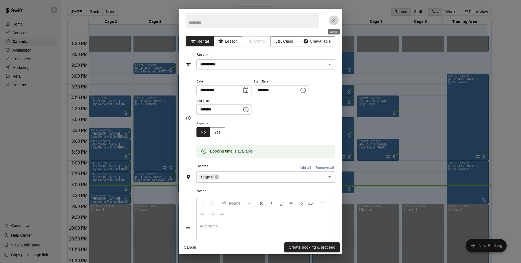
click at [337, 19] on button "Close" at bounding box center [334, 20] width 10 height 10
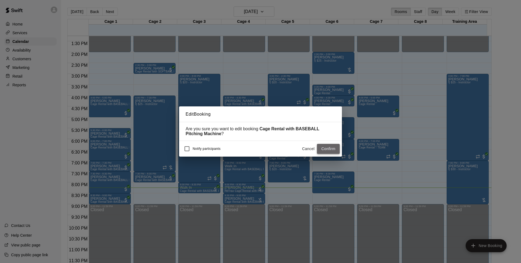
click at [335, 151] on button "Confirm" at bounding box center [328, 149] width 23 height 10
drag, startPoint x: 334, startPoint y: 148, endPoint x: 341, endPoint y: 150, distance: 6.9
click at [334, 149] on button "Confirm" at bounding box center [328, 149] width 23 height 10
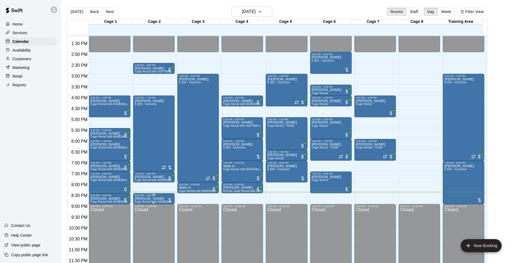
click at [155, 199] on p "[PERSON_NAME]" at bounding box center [154, 199] width 38 height 0
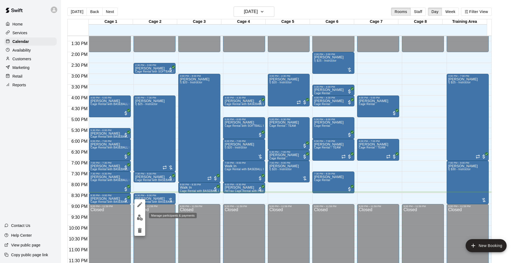
click at [141, 216] on img "edit" at bounding box center [140, 217] width 6 height 6
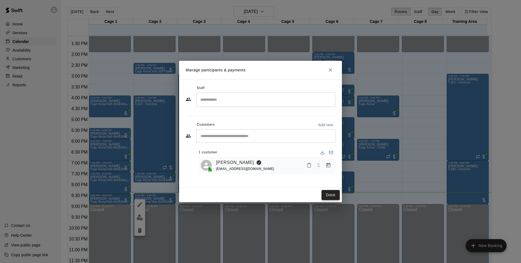
click at [332, 197] on button "Done" at bounding box center [331, 195] width 18 height 10
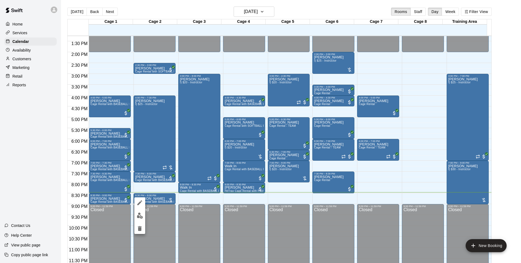
click at [142, 215] on img "edit" at bounding box center [140, 215] width 6 height 6
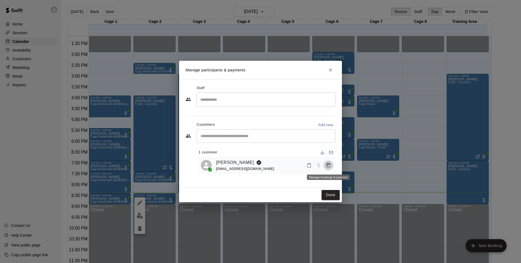
click at [332, 165] on button "Manage bookings & payment" at bounding box center [328, 165] width 10 height 10
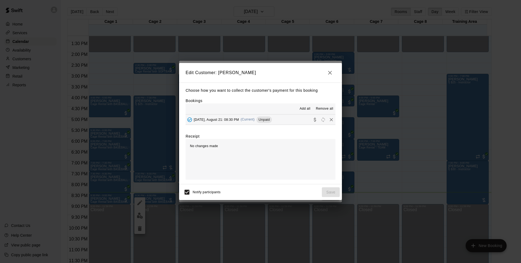
click at [271, 114] on div "Add all Remove all" at bounding box center [261, 108] width 150 height 11
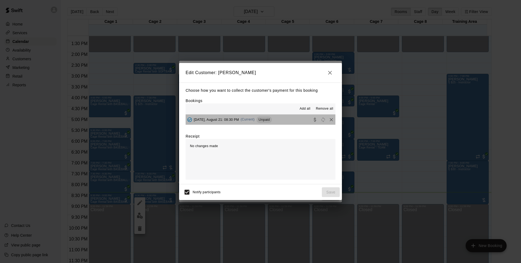
click at [272, 119] on span "Unpaid" at bounding box center [263, 120] width 15 height 4
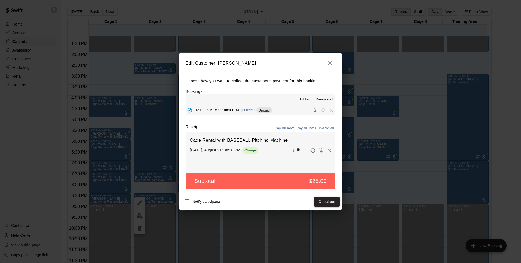
click at [323, 201] on button "Checkout" at bounding box center [327, 202] width 26 height 10
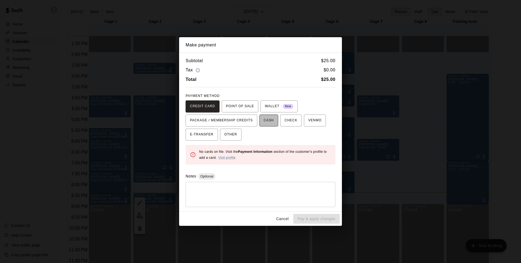
click at [272, 122] on span "CASH" at bounding box center [269, 120] width 10 height 9
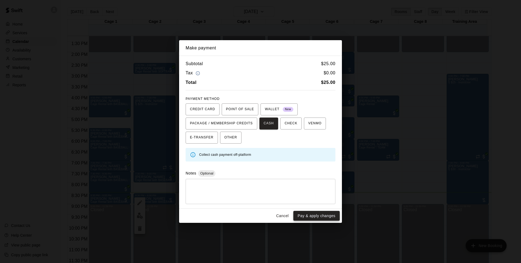
click at [329, 215] on button "Pay & apply changes" at bounding box center [316, 216] width 46 height 10
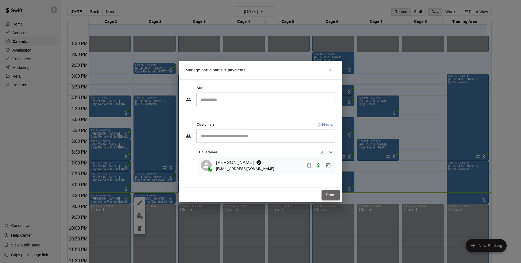
click at [335, 194] on button "Done" at bounding box center [331, 195] width 18 height 10
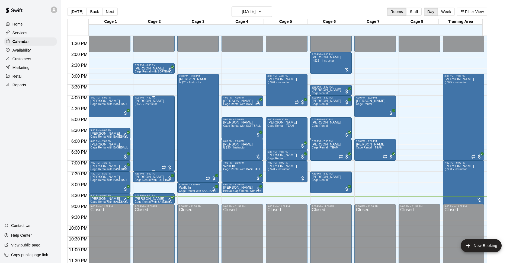
click at [156, 115] on div "[PERSON_NAME] I) $25 - Instructor" at bounding box center [150, 230] width 30 height 263
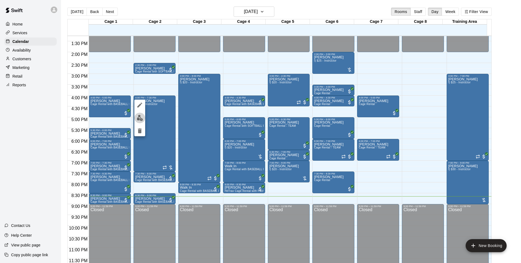
click at [144, 118] on button "edit" at bounding box center [139, 118] width 11 height 11
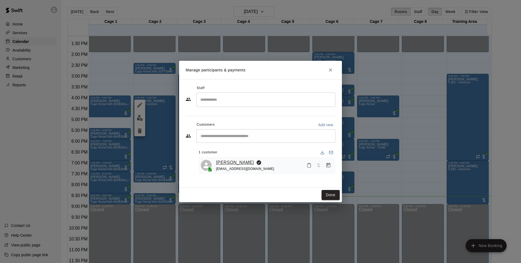
click at [233, 163] on link "[PERSON_NAME]" at bounding box center [235, 162] width 38 height 7
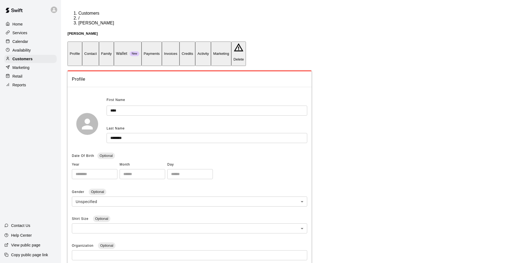
click at [99, 42] on button "Contact" at bounding box center [90, 54] width 17 height 24
select select "**"
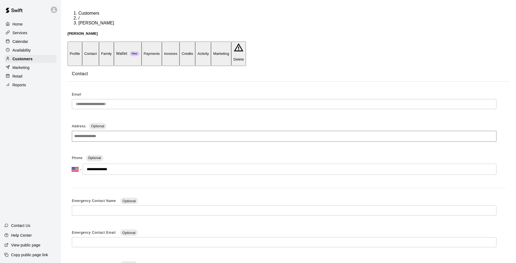
click at [12, 23] on p "Home" at bounding box center [17, 23] width 10 height 5
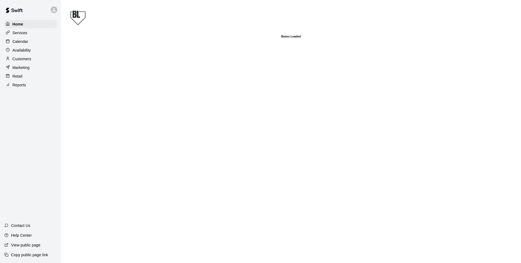
click at [27, 43] on p "Calendar" at bounding box center [20, 41] width 16 height 5
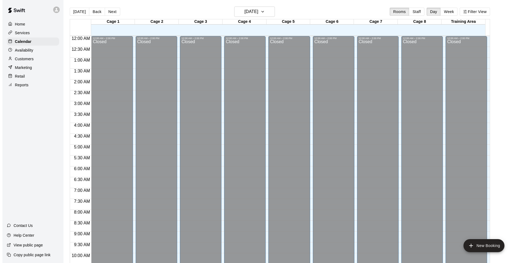
scroll to position [272, 0]
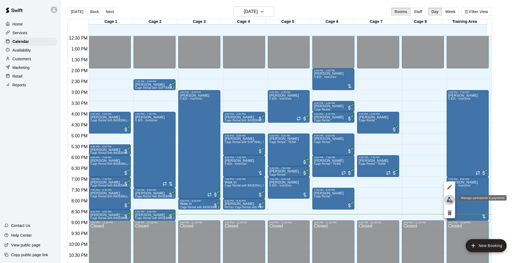
click at [448, 199] on img "edit" at bounding box center [450, 200] width 6 height 6
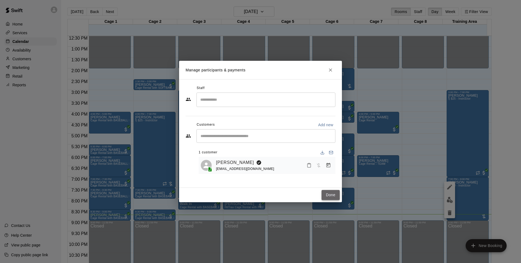
click at [332, 194] on button "Done" at bounding box center [331, 195] width 18 height 10
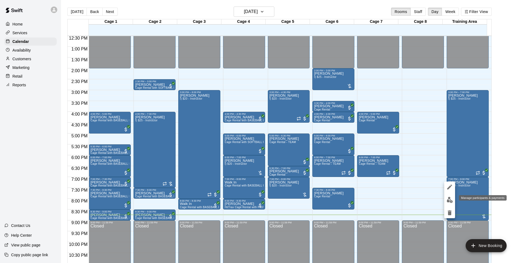
click at [453, 199] on button "edit" at bounding box center [449, 200] width 11 height 11
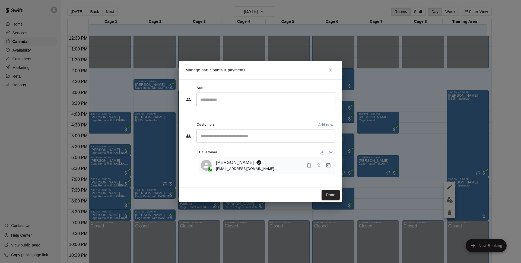
click at [327, 167] on icon "Manage bookings & payment" at bounding box center [328, 165] width 4 height 5
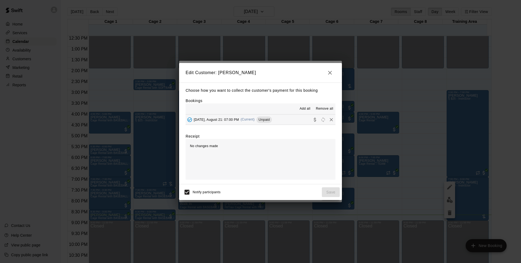
click at [255, 123] on div "[DATE], August 21: 07:00 PM (Current) Unpaid" at bounding box center [229, 120] width 86 height 8
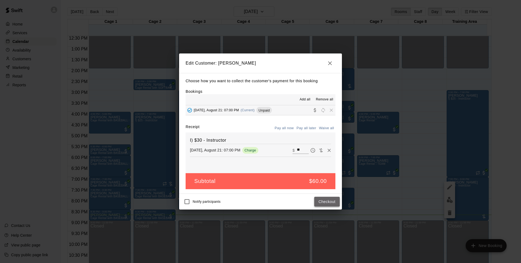
click at [333, 202] on button "Checkout" at bounding box center [327, 202] width 26 height 10
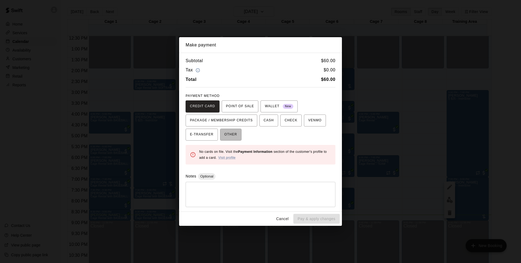
drag, startPoint x: 235, startPoint y: 136, endPoint x: 263, endPoint y: 152, distance: 31.9
click at [235, 137] on span "OTHER" at bounding box center [230, 134] width 13 height 9
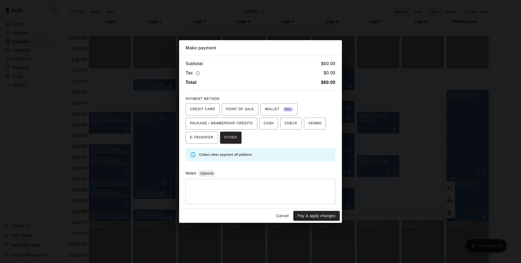
drag, startPoint x: 313, startPoint y: 215, endPoint x: 325, endPoint y: 217, distance: 11.8
click at [316, 217] on button "Pay & apply changes" at bounding box center [316, 216] width 46 height 10
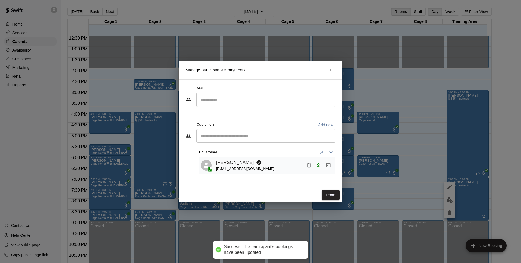
click at [338, 195] on button "Done" at bounding box center [331, 195] width 18 height 10
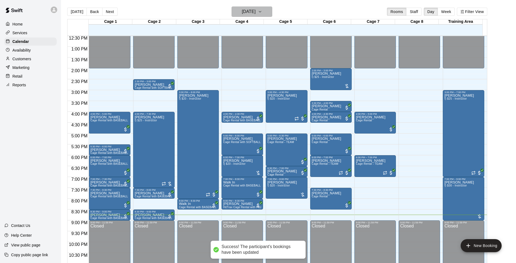
click at [262, 13] on icon "button" at bounding box center [260, 11] width 4 height 7
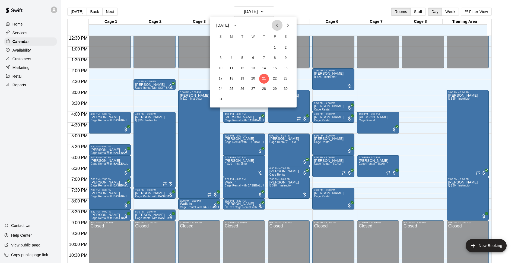
drag, startPoint x: 278, startPoint y: 28, endPoint x: 278, endPoint y: 33, distance: 4.2
click at [278, 31] on div "[DATE] S M T W T F S 1 2 3 4 5 6 7 8 9 10 11 12 13 14 15 16 17 18 19 20 21 22 2…" at bounding box center [253, 62] width 87 height 91
click at [503, 148] on div at bounding box center [260, 131] width 521 height 263
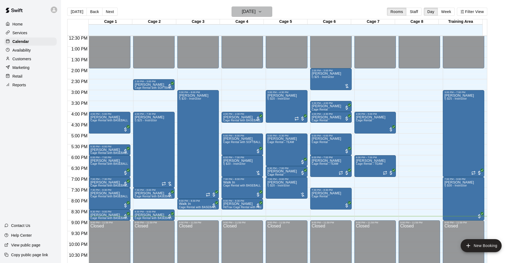
click at [256, 8] on h6 "[DATE]" at bounding box center [249, 12] width 14 height 8
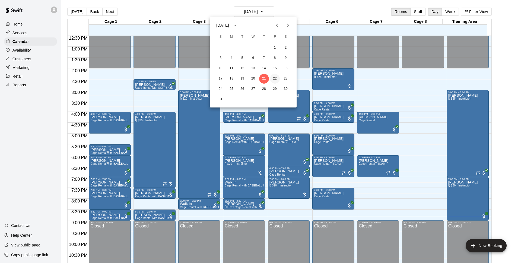
click at [278, 79] on button "22" at bounding box center [275, 79] width 10 height 10
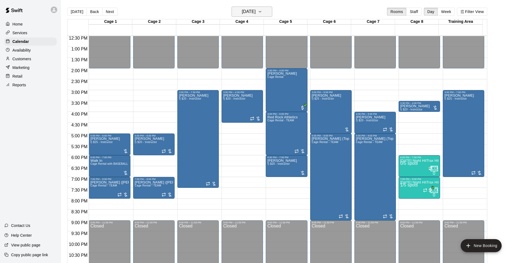
click at [256, 12] on h6 "[DATE]" at bounding box center [249, 12] width 14 height 8
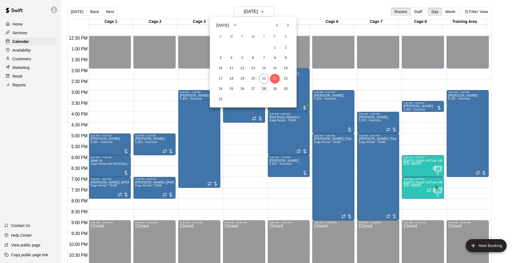
click at [264, 89] on button "28" at bounding box center [264, 89] width 10 height 10
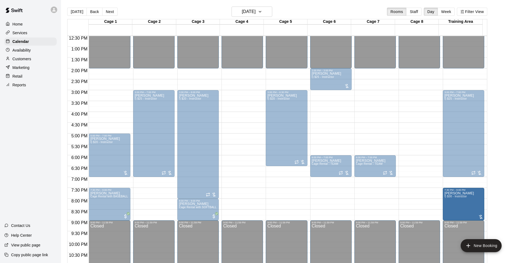
drag, startPoint x: 465, startPoint y: 179, endPoint x: 466, endPoint y: 185, distance: 6.4
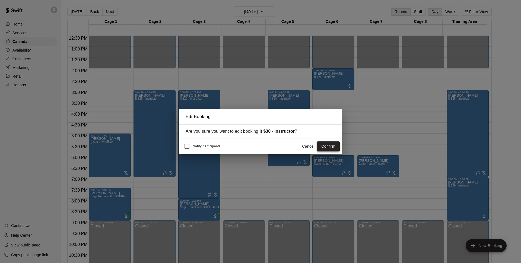
click at [330, 146] on button "Confirm" at bounding box center [328, 146] width 23 height 10
click at [335, 147] on button "Confirm" at bounding box center [328, 146] width 23 height 10
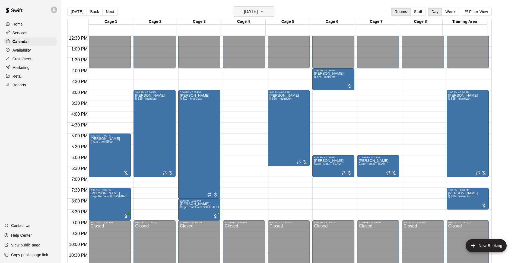
click at [258, 10] on h6 "[DATE]" at bounding box center [251, 12] width 14 height 8
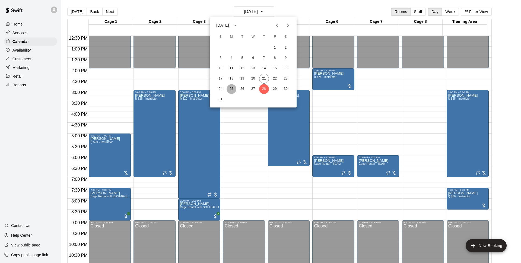
click at [229, 90] on button "25" at bounding box center [232, 89] width 10 height 10
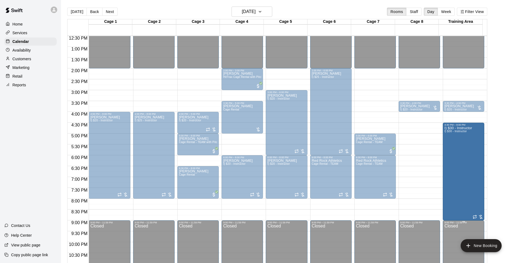
drag, startPoint x: 462, startPoint y: 208, endPoint x: 467, endPoint y: 222, distance: 14.6
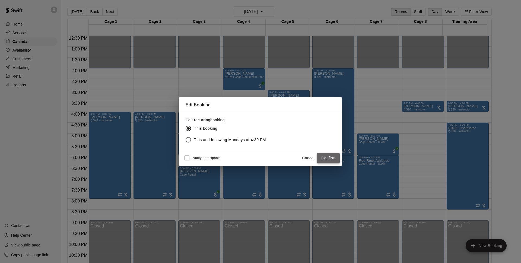
click at [326, 159] on button "Confirm" at bounding box center [328, 158] width 23 height 10
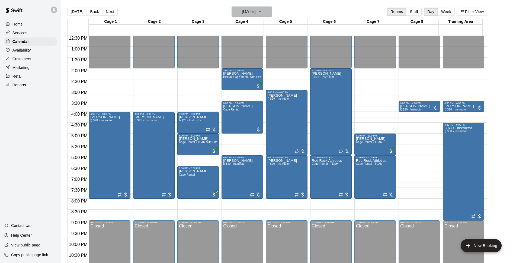
click at [253, 10] on h6 "[DATE]" at bounding box center [249, 12] width 14 height 8
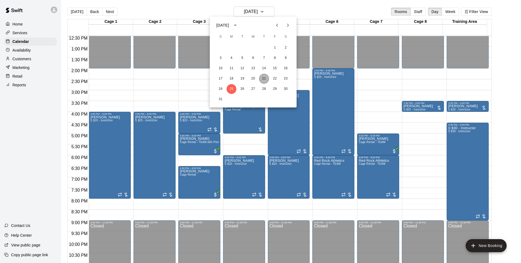
click at [263, 75] on button "21" at bounding box center [264, 79] width 10 height 10
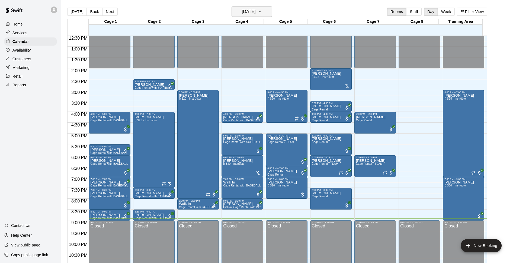
click at [256, 11] on h6 "[DATE]" at bounding box center [249, 12] width 14 height 8
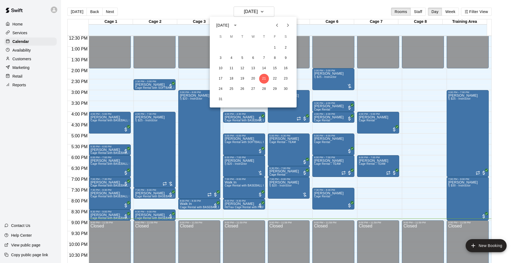
click at [289, 28] on icon "Next month" at bounding box center [288, 25] width 7 height 7
drag, startPoint x: 277, startPoint y: 25, endPoint x: 280, endPoint y: 25, distance: 3.3
click at [277, 25] on icon "Previous month" at bounding box center [277, 25] width 7 height 7
drag, startPoint x: 274, startPoint y: 77, endPoint x: 327, endPoint y: 5, distance: 89.1
click at [274, 77] on button "22" at bounding box center [275, 79] width 10 height 10
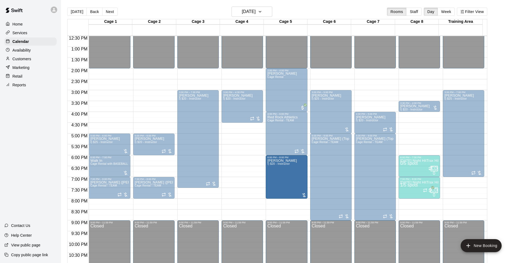
drag, startPoint x: 285, startPoint y: 176, endPoint x: 291, endPoint y: 200, distance: 25.3
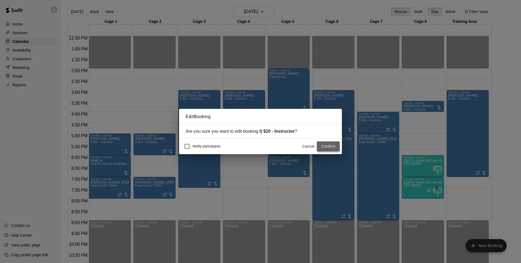
drag, startPoint x: 329, startPoint y: 147, endPoint x: 375, endPoint y: 120, distance: 52.9
click at [330, 147] on button "Confirm" at bounding box center [328, 146] width 23 height 10
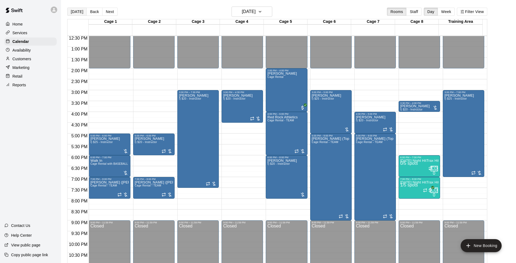
click at [76, 12] on button "[DATE]" at bounding box center [77, 12] width 20 height 8
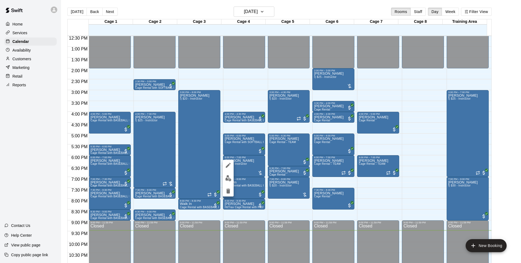
click at [156, 165] on div at bounding box center [260, 131] width 521 height 263
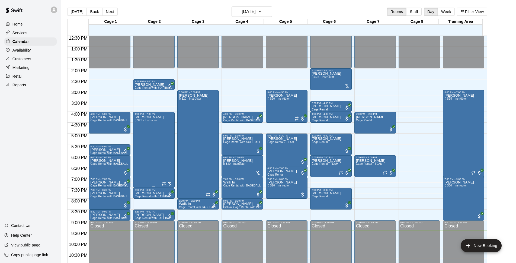
click at [158, 150] on div "[PERSON_NAME] I) $25 - Instructor" at bounding box center [154, 246] width 38 height 263
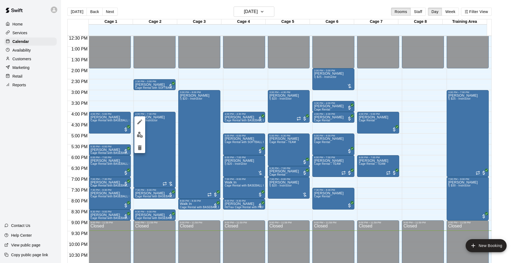
click at [242, 169] on div at bounding box center [260, 131] width 521 height 263
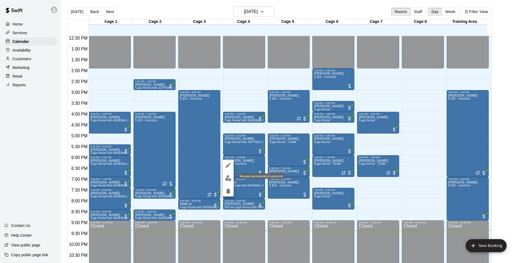
click at [231, 178] on img "edit" at bounding box center [228, 178] width 6 height 6
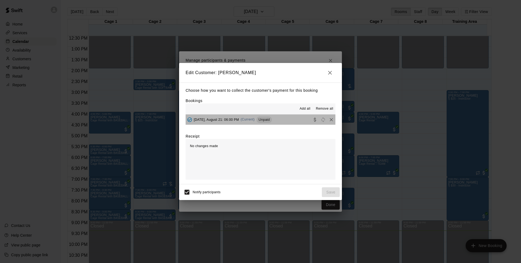
click at [283, 120] on button "[DATE], August 21: 06:00 PM (Current) Unpaid" at bounding box center [261, 120] width 150 height 10
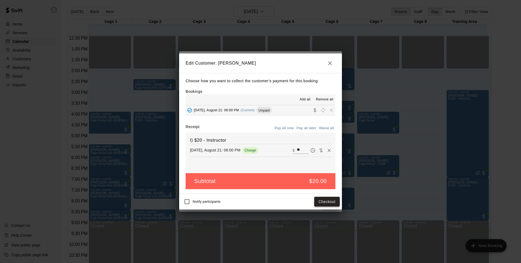
click at [337, 201] on button "Checkout" at bounding box center [327, 202] width 26 height 10
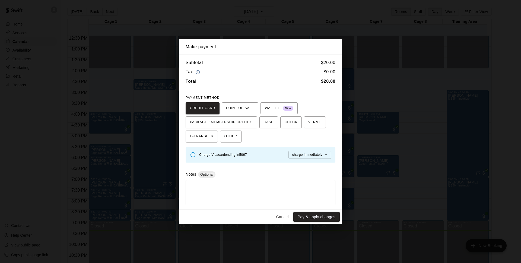
click at [264, 127] on button "CASH" at bounding box center [268, 122] width 19 height 12
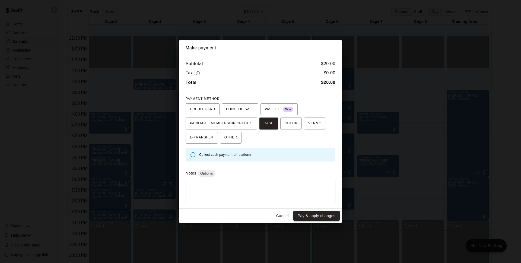
click at [309, 217] on button "Pay & apply changes" at bounding box center [316, 216] width 46 height 10
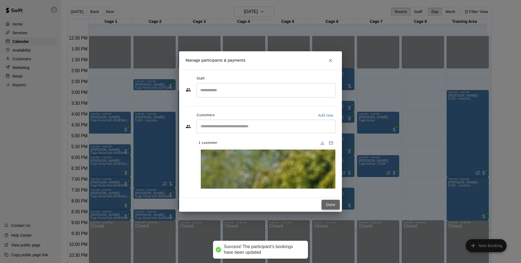
click at [329, 200] on button "Done" at bounding box center [331, 205] width 18 height 10
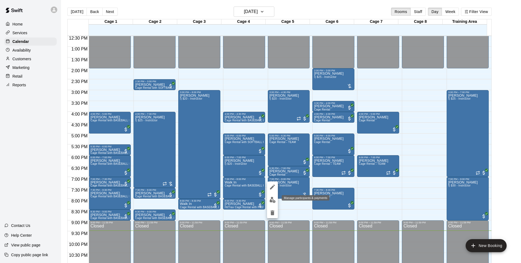
click at [275, 200] on img "edit" at bounding box center [272, 200] width 6 height 6
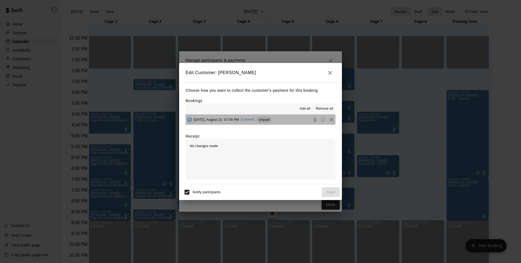
click at [295, 120] on button "[DATE], August 21: 07:00 PM (Current) Unpaid" at bounding box center [261, 120] width 150 height 10
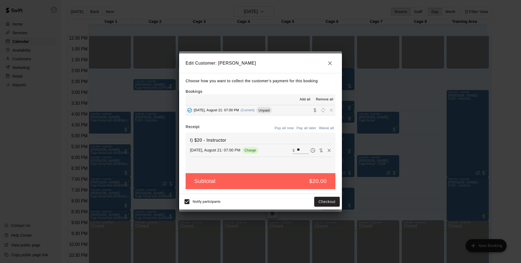
click at [180, 208] on div "Notify participants Checkout" at bounding box center [260, 202] width 163 height 16
click at [328, 201] on button "Checkout" at bounding box center [327, 202] width 26 height 10
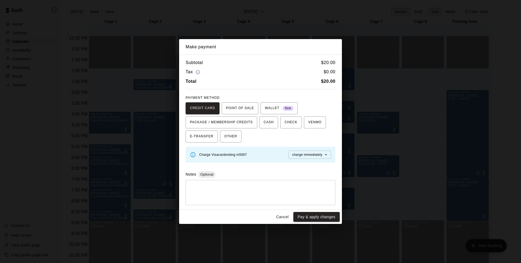
click at [242, 137] on div "CREDIT CARD POINT OF SALE WALLET New PACKAGE / MEMBERSHIP CREDITS CASH CHECK VE…" at bounding box center [261, 122] width 150 height 40
drag, startPoint x: 239, startPoint y: 139, endPoint x: 246, endPoint y: 145, distance: 9.2
click at [240, 139] on button "OTHER" at bounding box center [230, 137] width 21 height 12
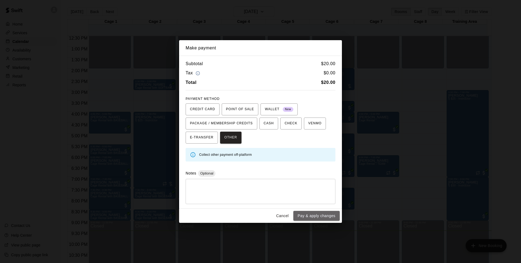
drag, startPoint x: 302, startPoint y: 215, endPoint x: 460, endPoint y: 158, distance: 167.9
click at [302, 215] on button "Pay & apply changes" at bounding box center [316, 216] width 46 height 10
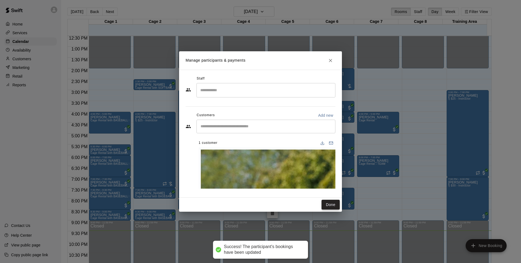
click at [327, 200] on button "Done" at bounding box center [331, 205] width 18 height 10
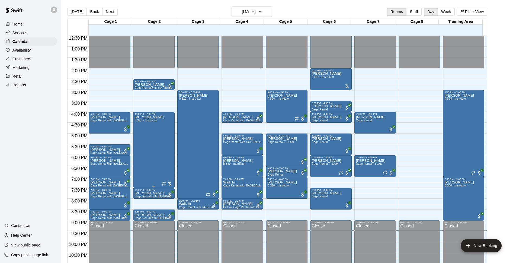
click at [148, 140] on div "[PERSON_NAME] I) $25 - Instructor" at bounding box center [150, 246] width 30 height 263
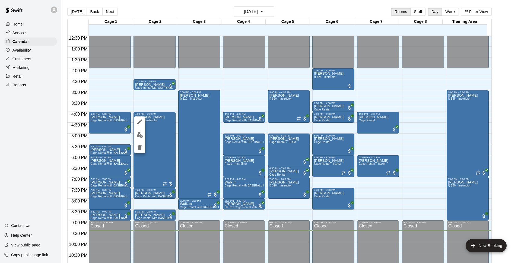
click at [139, 134] on img "edit" at bounding box center [140, 135] width 6 height 6
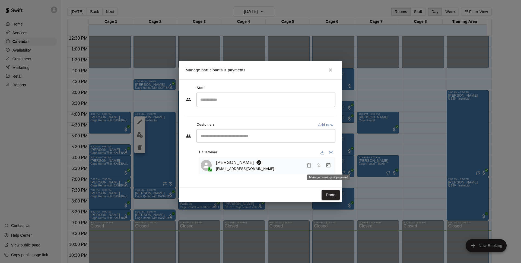
click at [327, 166] on icon "Manage bookings & payment" at bounding box center [328, 165] width 5 height 5
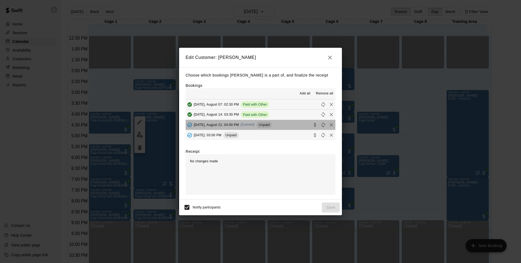
click at [287, 124] on button "[DATE], August 21: 04:00 PM (Current) Unpaid" at bounding box center [261, 125] width 150 height 10
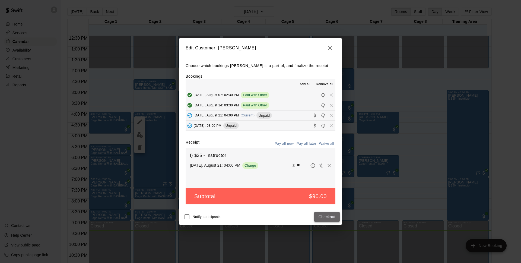
click at [319, 218] on button "Checkout" at bounding box center [327, 217] width 26 height 10
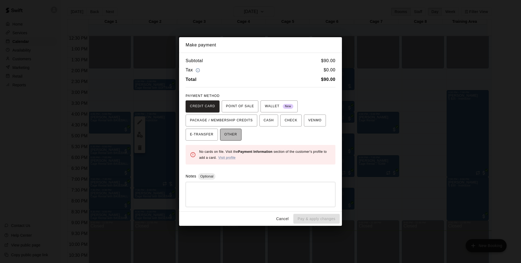
drag, startPoint x: 230, startPoint y: 131, endPoint x: 239, endPoint y: 136, distance: 10.5
click at [233, 134] on span "OTHER" at bounding box center [230, 134] width 13 height 9
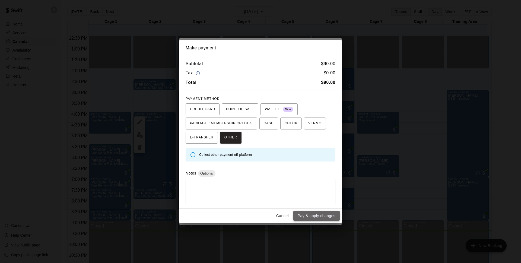
click at [306, 213] on button "Pay & apply changes" at bounding box center [316, 216] width 46 height 10
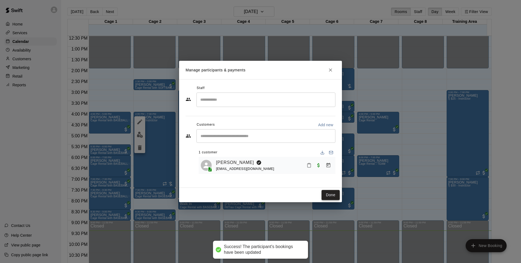
click at [337, 196] on button "Done" at bounding box center [331, 195] width 18 height 10
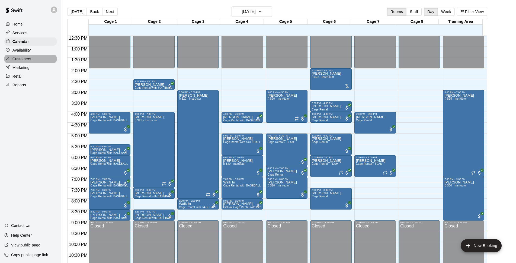
click at [30, 62] on p "Customers" at bounding box center [21, 58] width 19 height 5
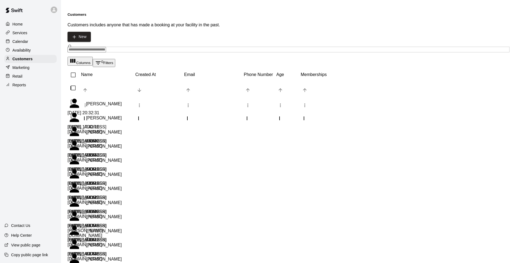
click at [106, 47] on input "Search customers by name or email" at bounding box center [87, 49] width 39 height 5
type input "******"
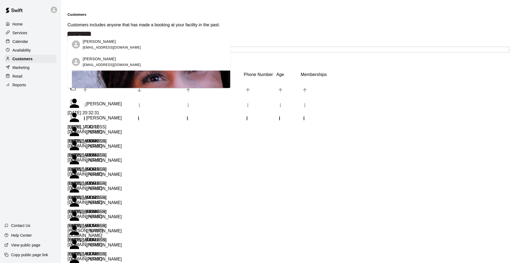
click at [489, 73] on div "[PERSON_NAME] [EMAIL_ADDRESS][DOMAIN_NAME]" at bounding box center [505, 80] width 33 height 18
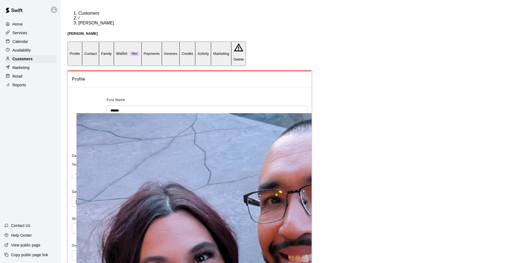
click at [180, 42] on button "Invoices" at bounding box center [171, 54] width 18 height 24
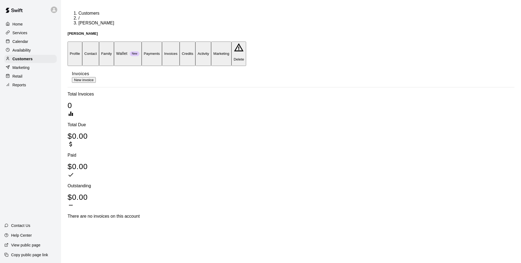
click at [195, 42] on button "Credits" at bounding box center [188, 54] width 16 height 24
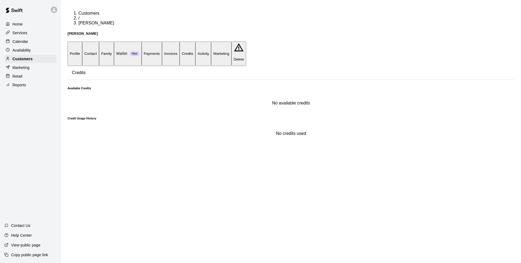
click at [211, 42] on button "Activity" at bounding box center [203, 54] width 16 height 24
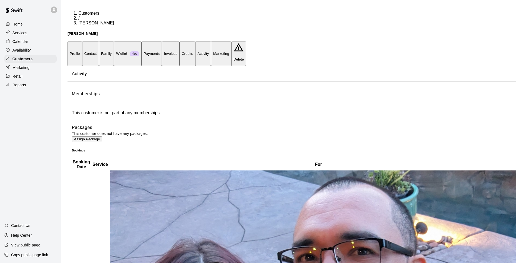
click at [162, 42] on button "Payments" at bounding box center [152, 54] width 20 height 24
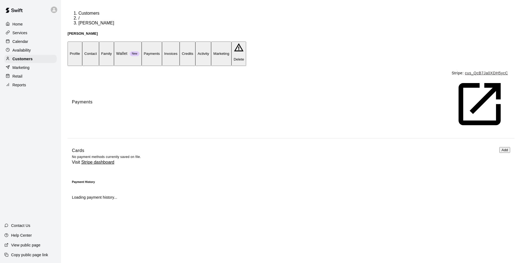
click at [114, 42] on button "Family" at bounding box center [106, 54] width 15 height 24
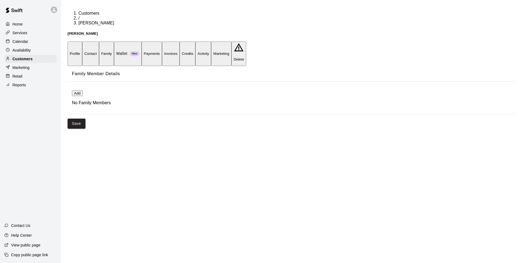
click at [139, 51] on div "New" at bounding box center [135, 53] width 10 height 5
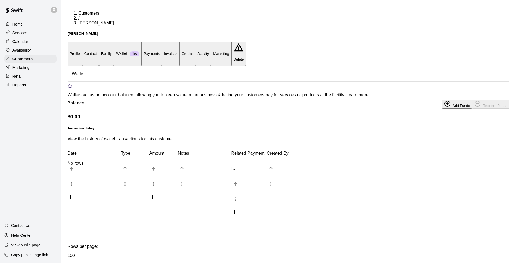
click at [162, 42] on button "Payments" at bounding box center [152, 54] width 20 height 24
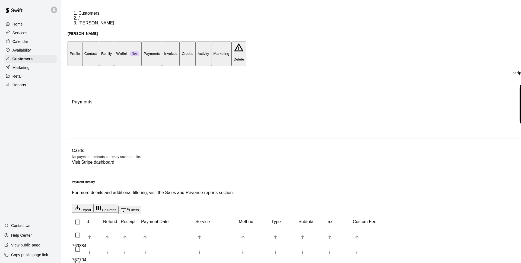
click at [47, 41] on div "Calendar" at bounding box center [30, 41] width 52 height 8
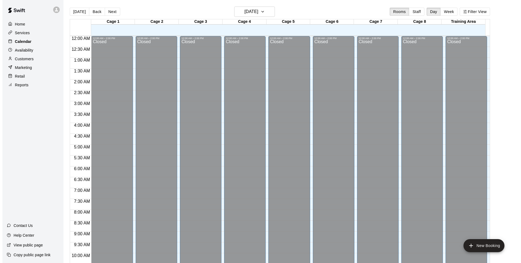
scroll to position [272, 0]
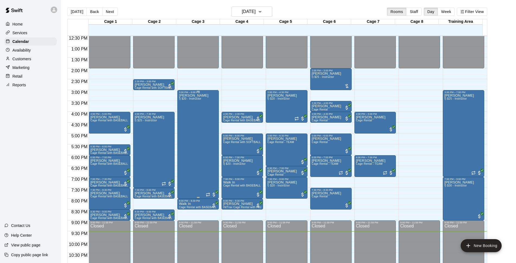
click at [196, 117] on div "[PERSON_NAME] I) $20 - Instructor" at bounding box center [194, 225] width 30 height 263
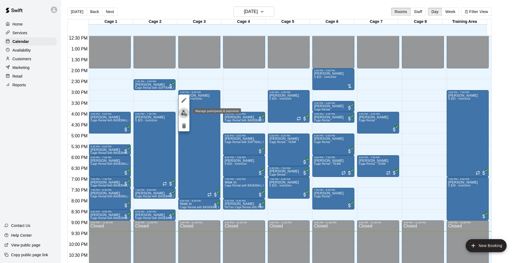
click at [185, 114] on img "edit" at bounding box center [184, 113] width 6 height 6
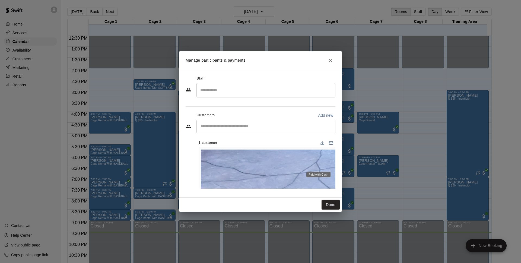
click at [333, 65] on button "Close" at bounding box center [331, 61] width 10 height 10
click at [332, 63] on icon "Close" at bounding box center [330, 60] width 5 height 5
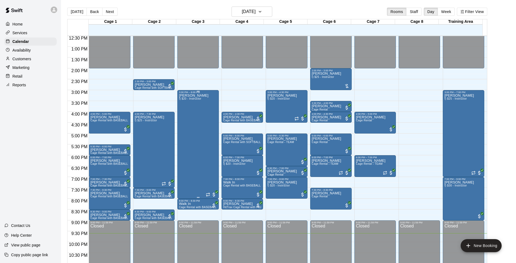
click at [199, 116] on div "[PERSON_NAME] I) $20 - Instructor" at bounding box center [194, 225] width 30 height 263
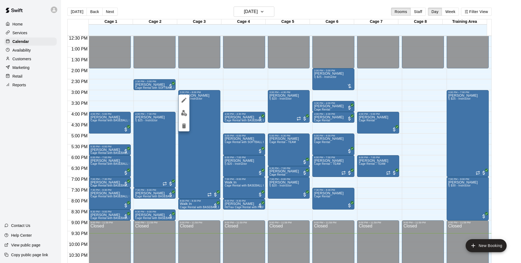
click at [182, 113] on img "edit" at bounding box center [184, 113] width 6 height 6
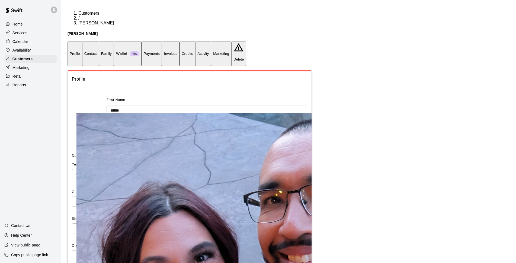
click at [162, 42] on button "Payments" at bounding box center [152, 54] width 20 height 24
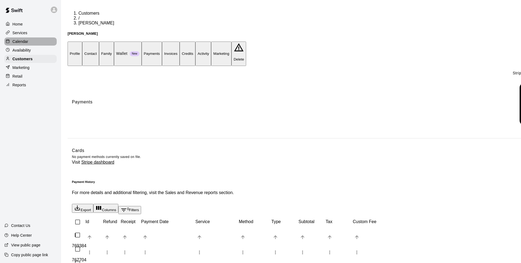
click at [38, 41] on div "Calendar" at bounding box center [30, 41] width 52 height 8
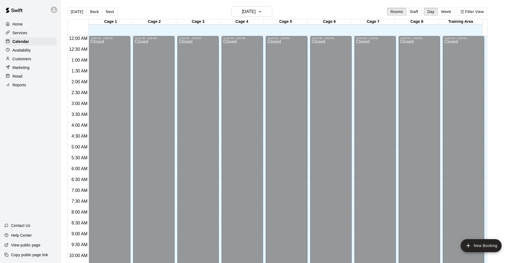
scroll to position [272, 0]
